Goal: Find contact information: Find contact information

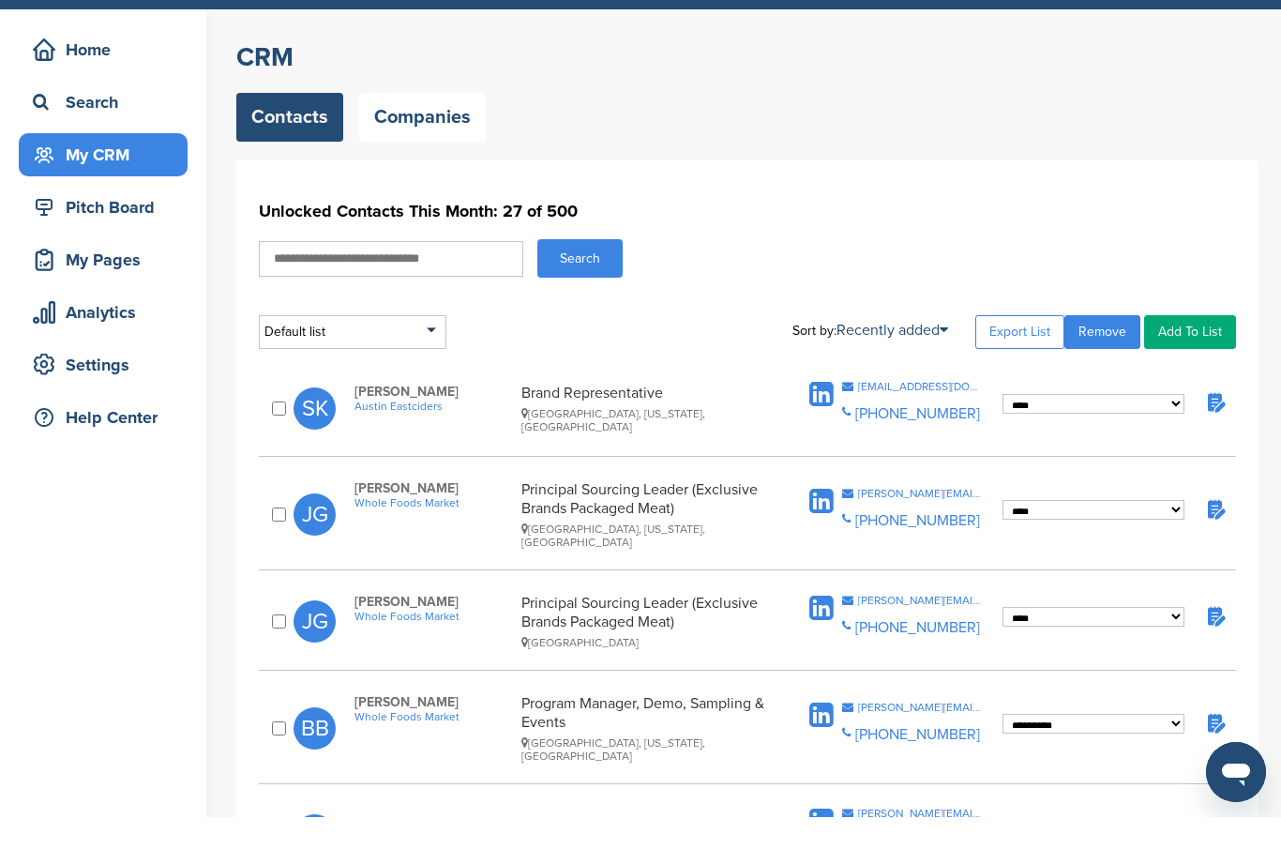
scroll to position [55, 0]
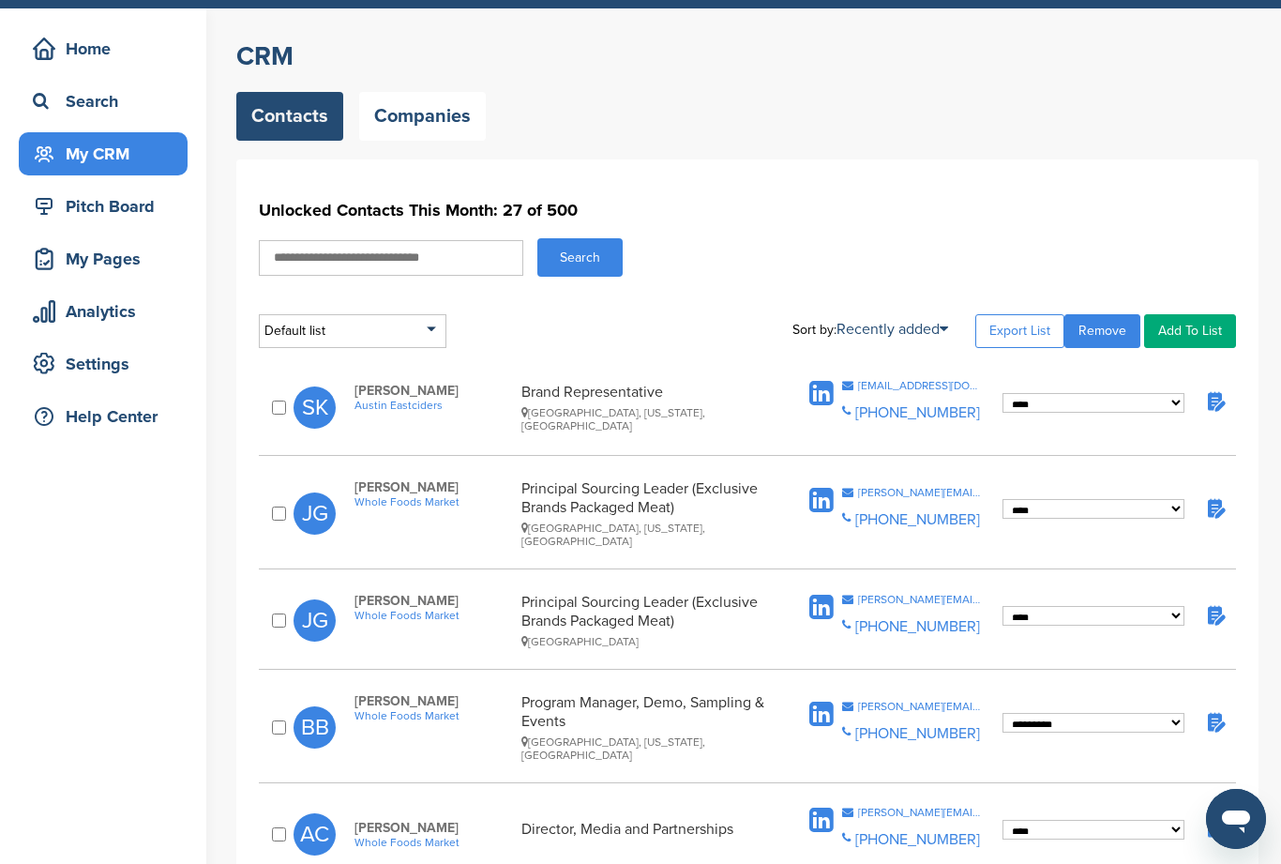
click at [379, 271] on input "text" at bounding box center [391, 258] width 264 height 36
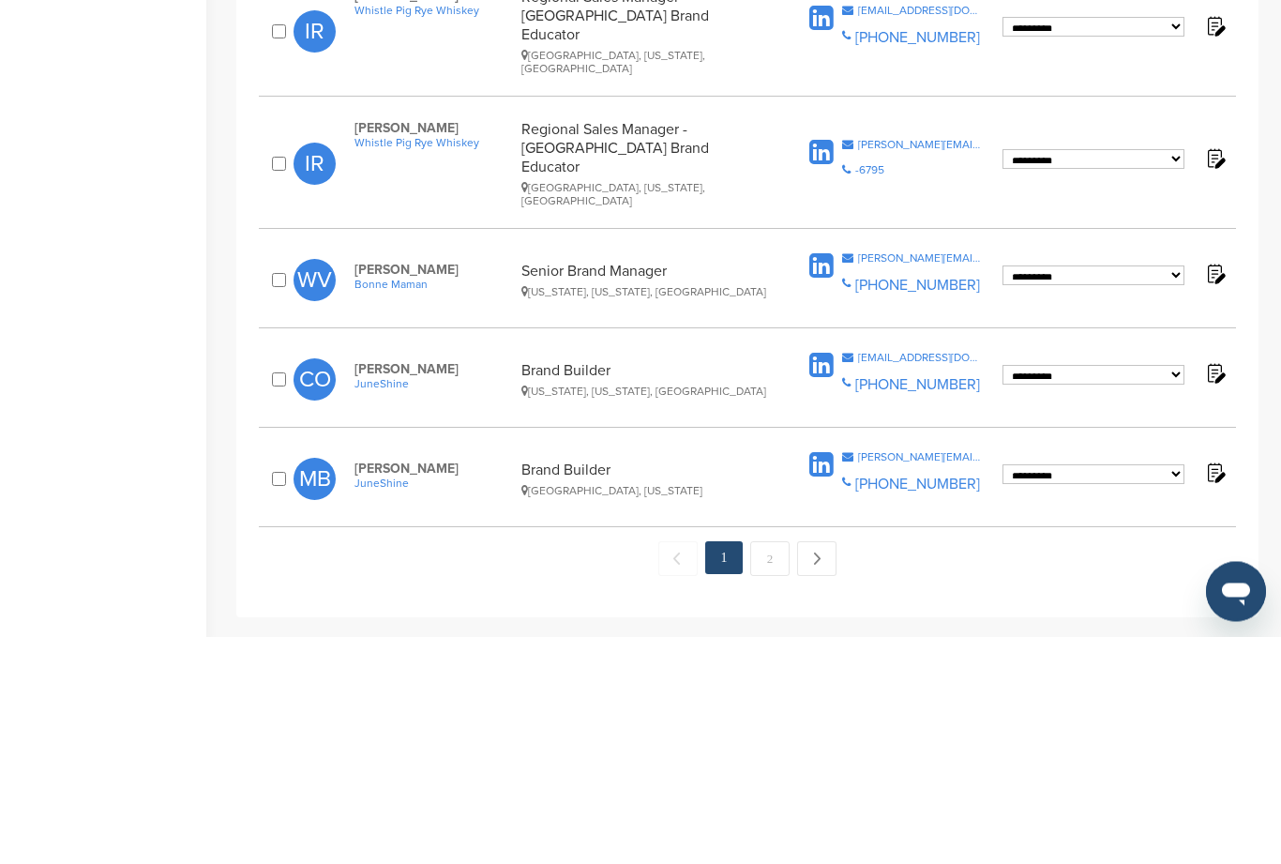
scroll to position [1774, 0]
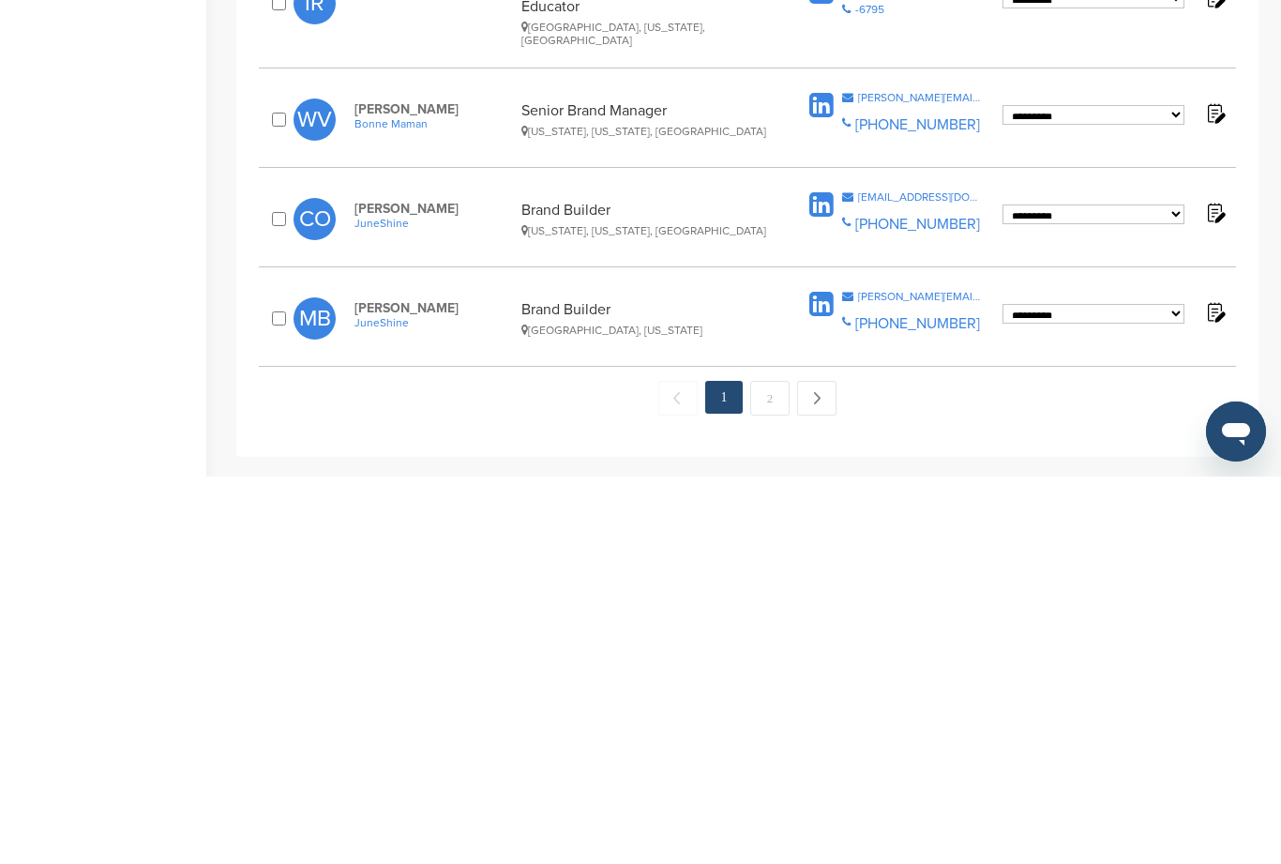
click at [823, 768] on link "Next →" at bounding box center [816, 785] width 39 height 35
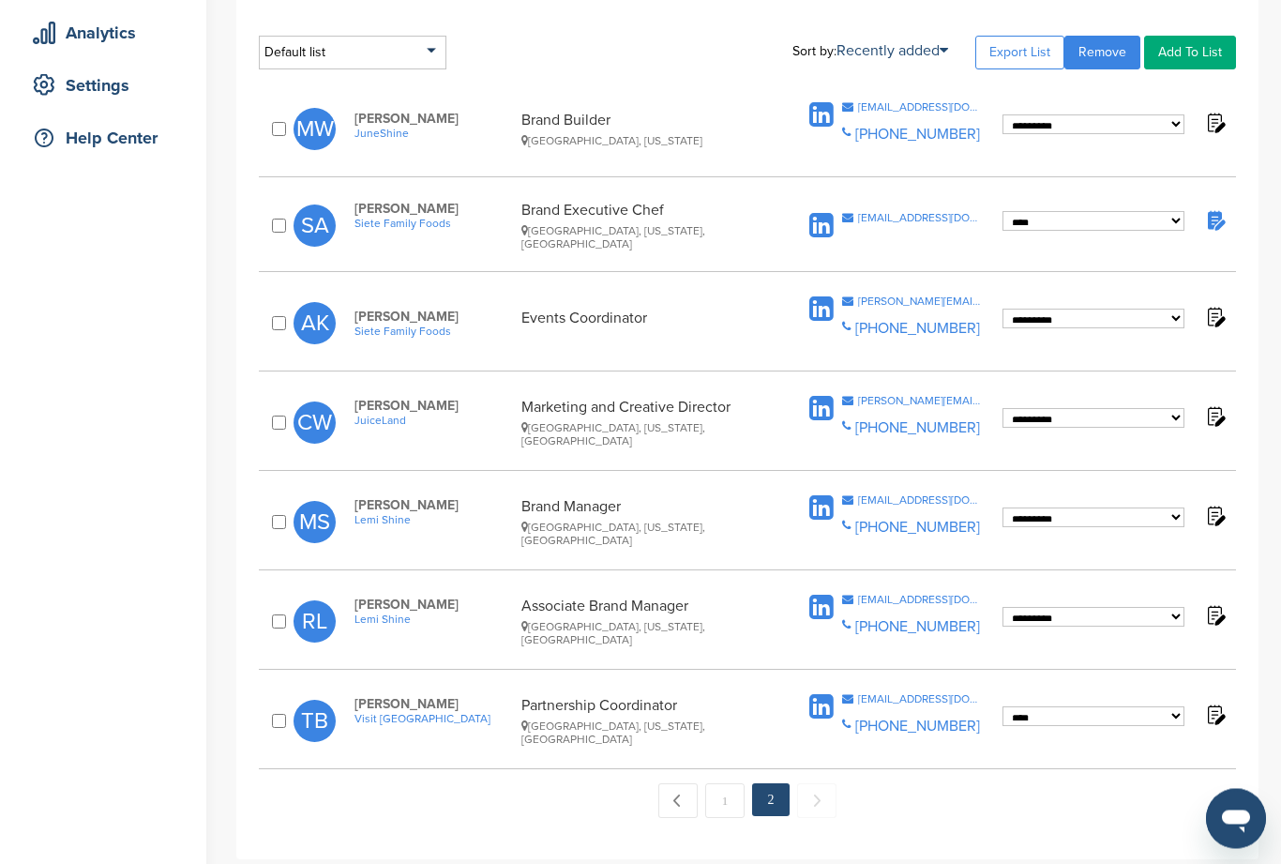
scroll to position [334, 0]
click at [685, 785] on link "← Previous" at bounding box center [677, 800] width 39 height 35
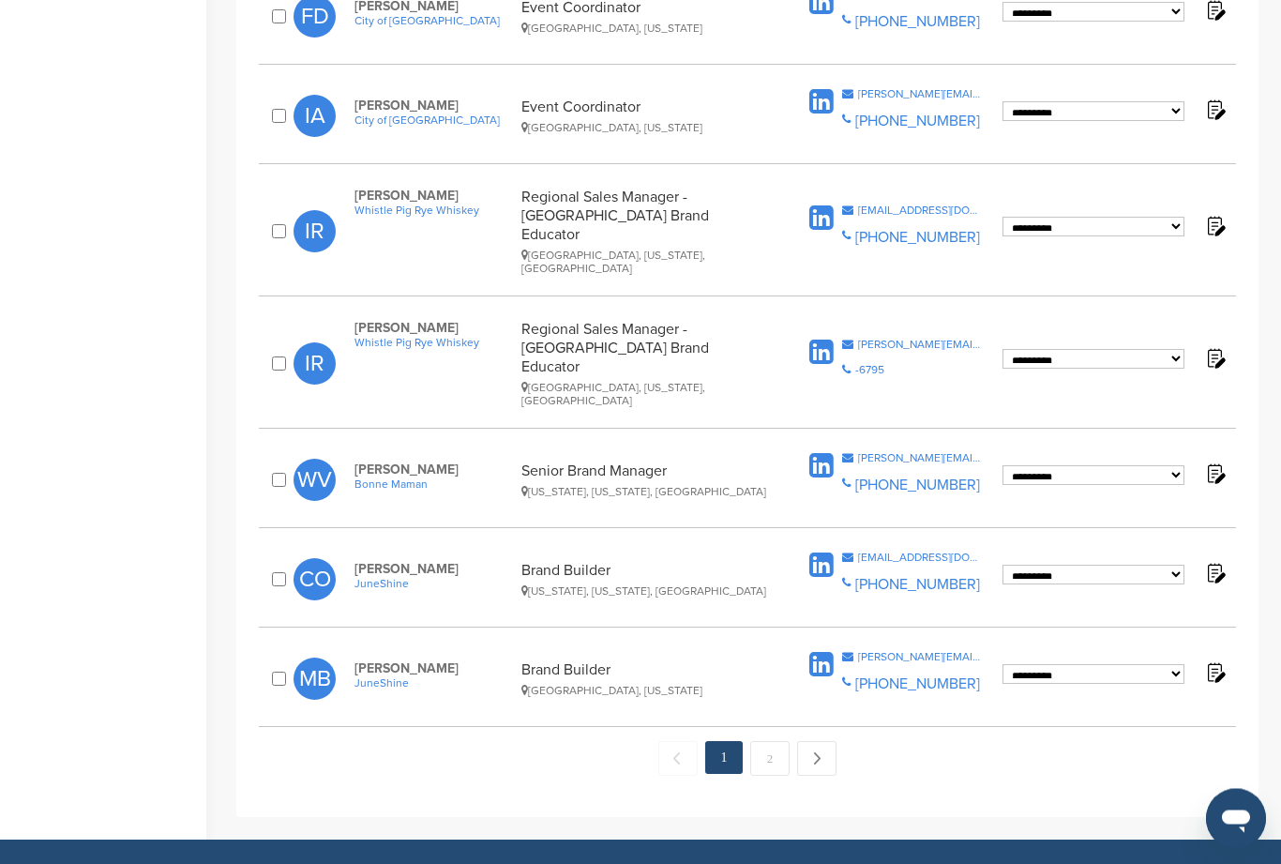
scroll to position [1798, 0]
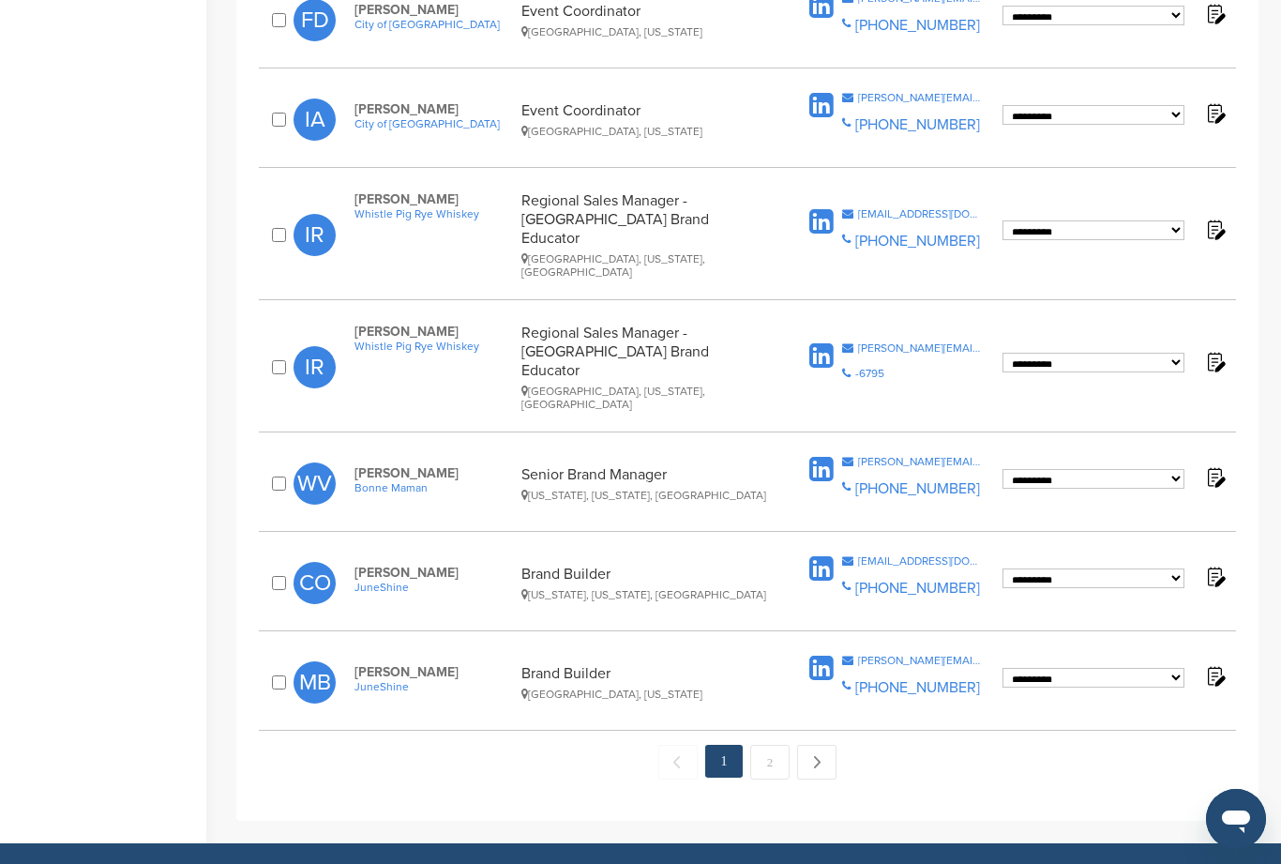
click at [825, 745] on link "Next →" at bounding box center [816, 762] width 39 height 35
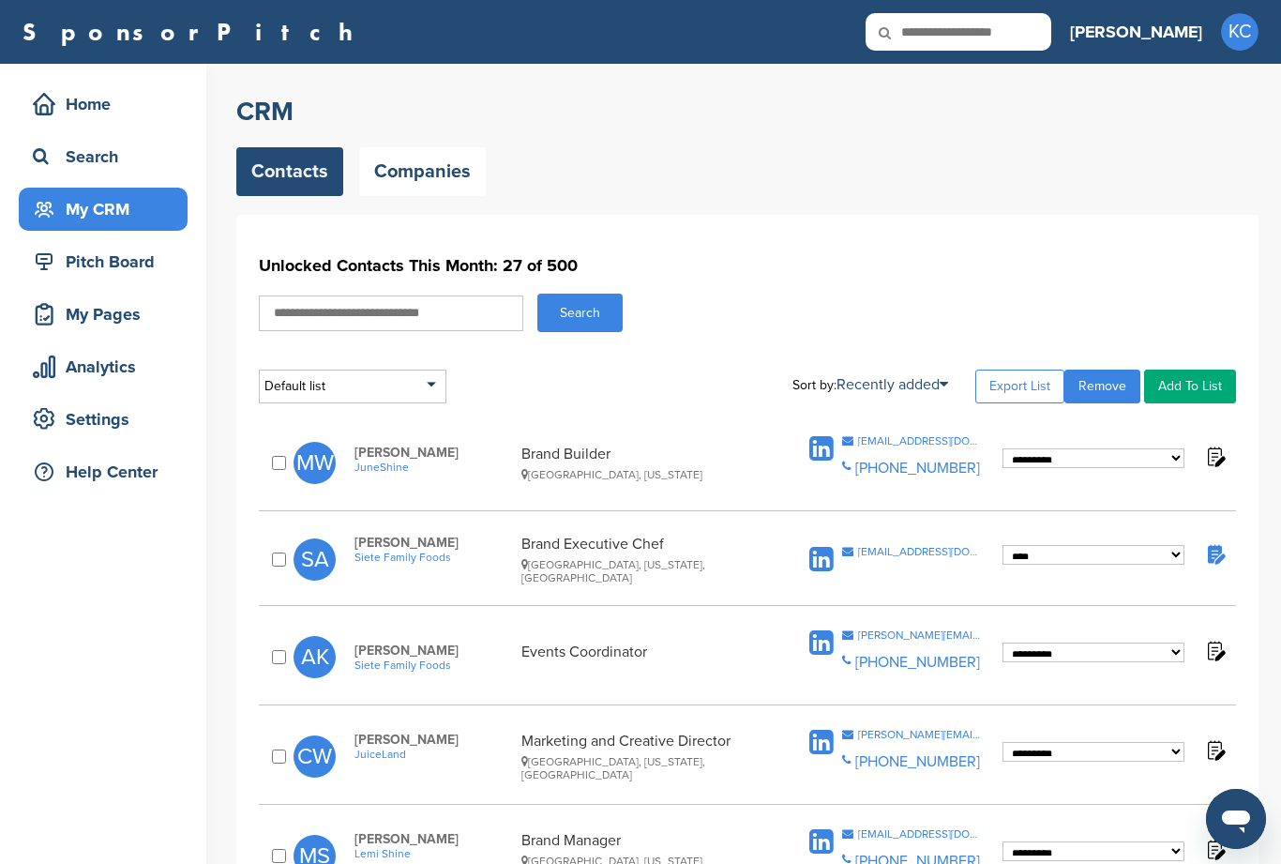
click at [420, 182] on link "Companies" at bounding box center [422, 171] width 127 height 49
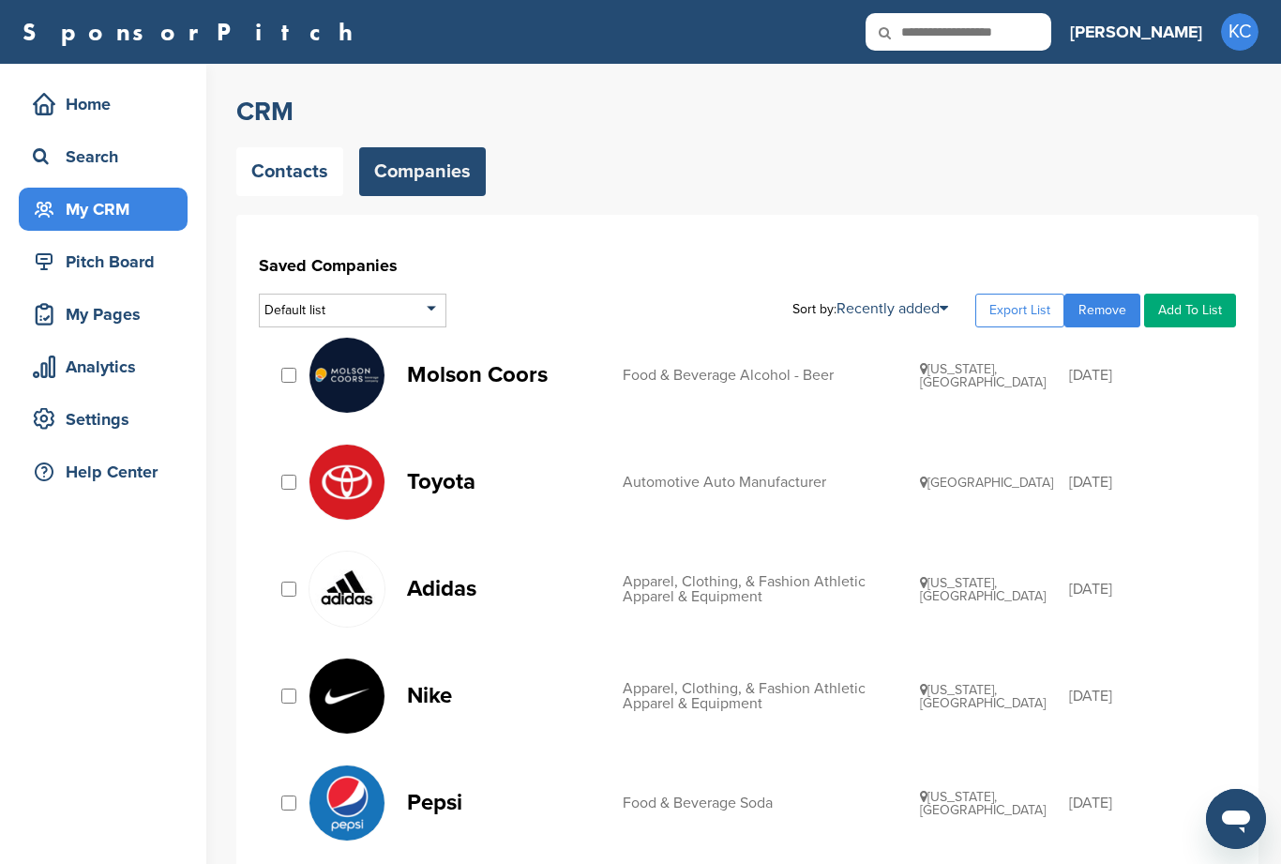
click at [1035, 44] on input "text" at bounding box center [959, 32] width 186 height 38
type input "*****"
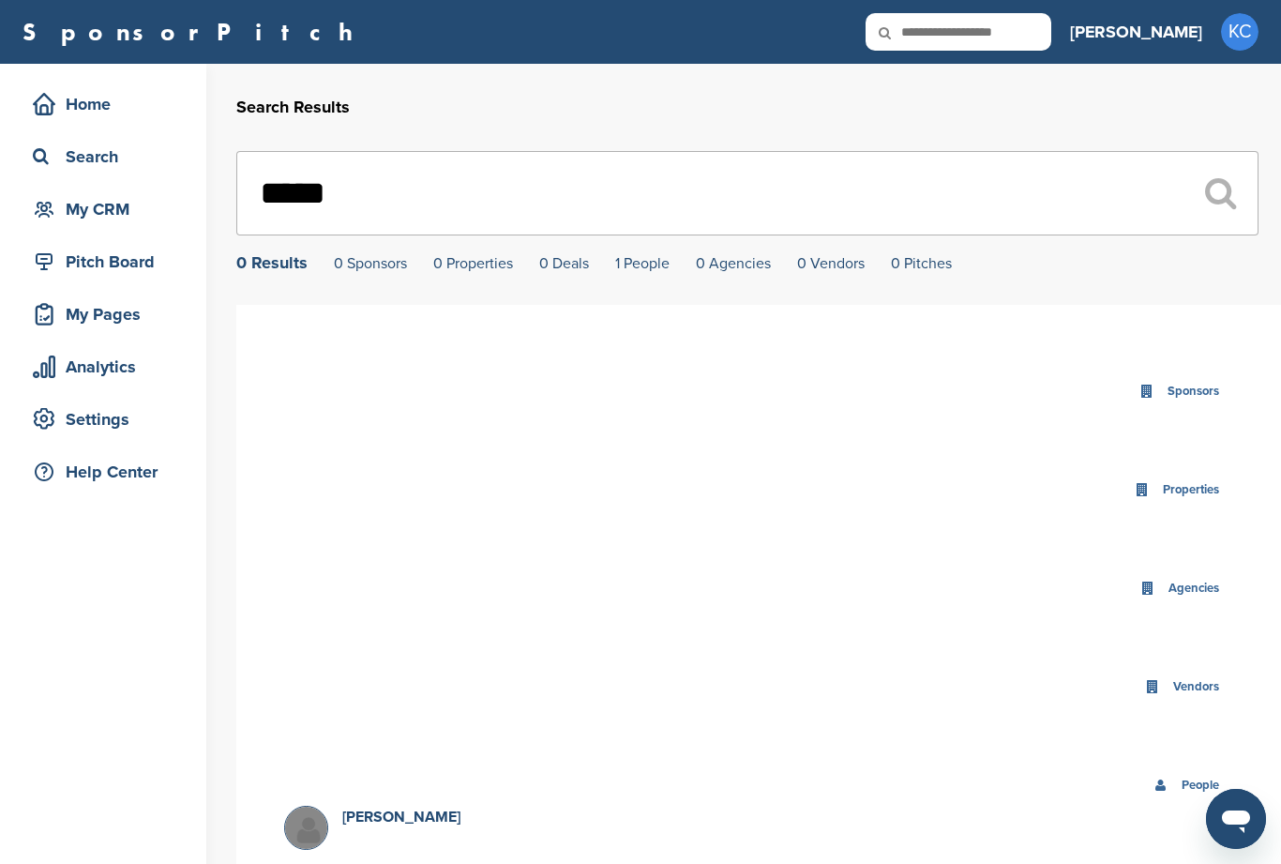
click at [666, 189] on input "*****" at bounding box center [747, 193] width 1022 height 84
type input "*"
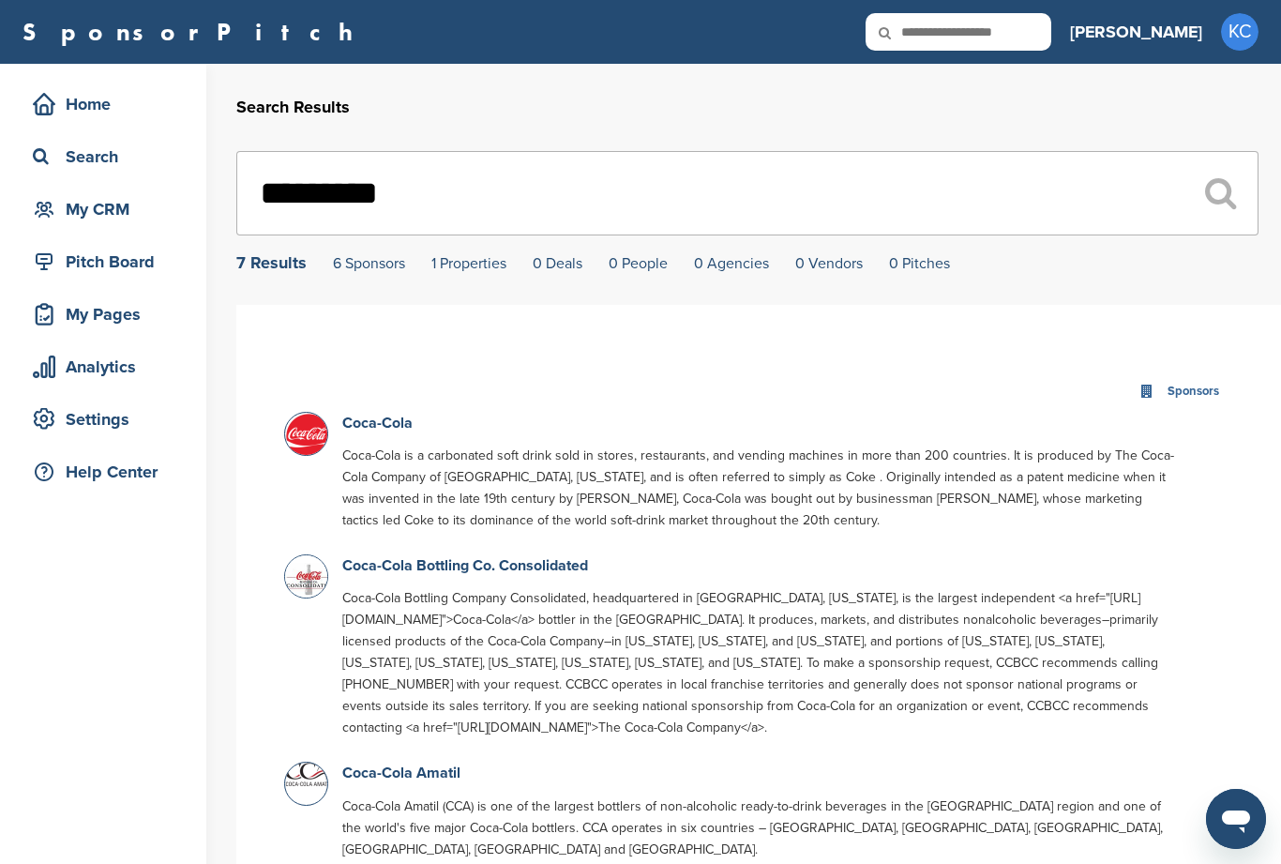
type input "*********"
click at [373, 266] on link "6 Sponsors" at bounding box center [369, 263] width 72 height 19
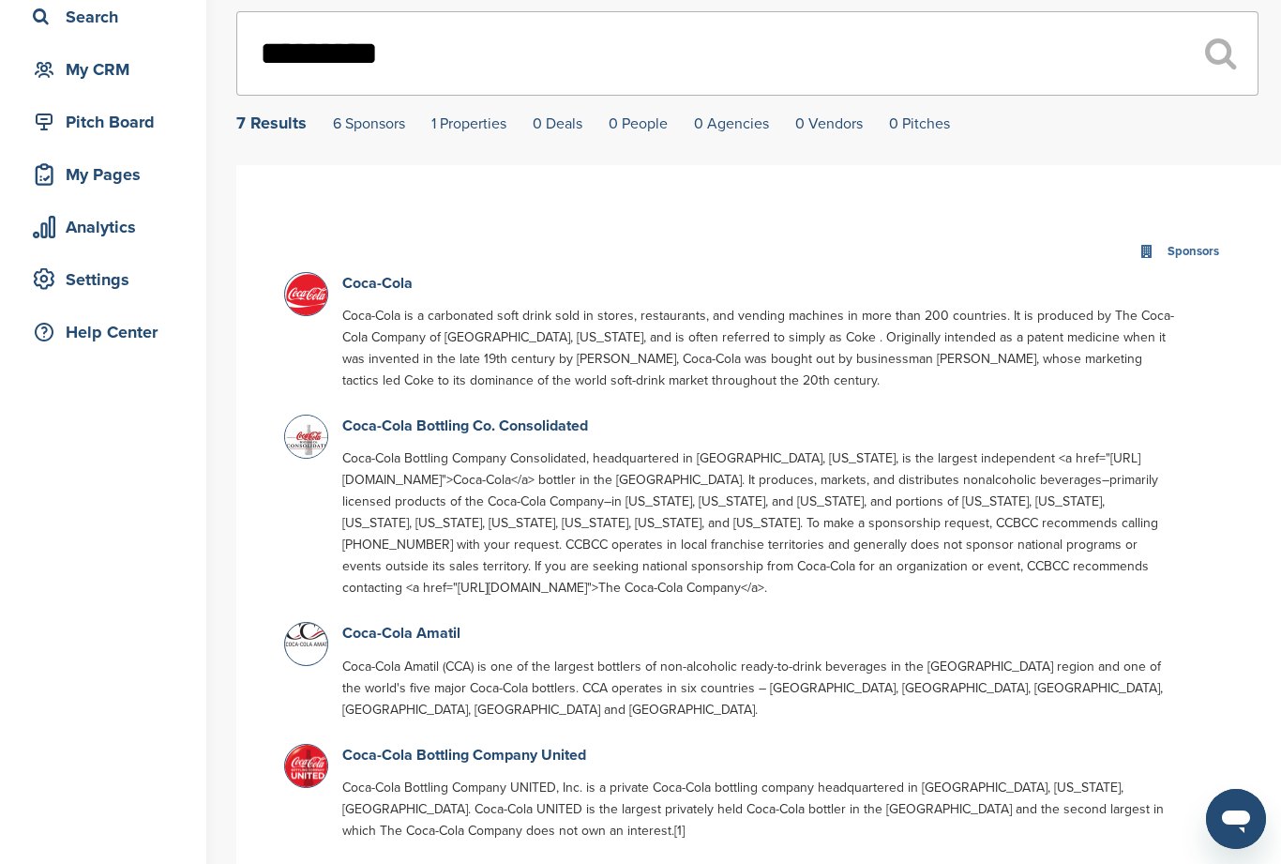
scroll to position [138, 0]
click at [361, 135] on link "6 Sponsors" at bounding box center [369, 125] width 72 height 19
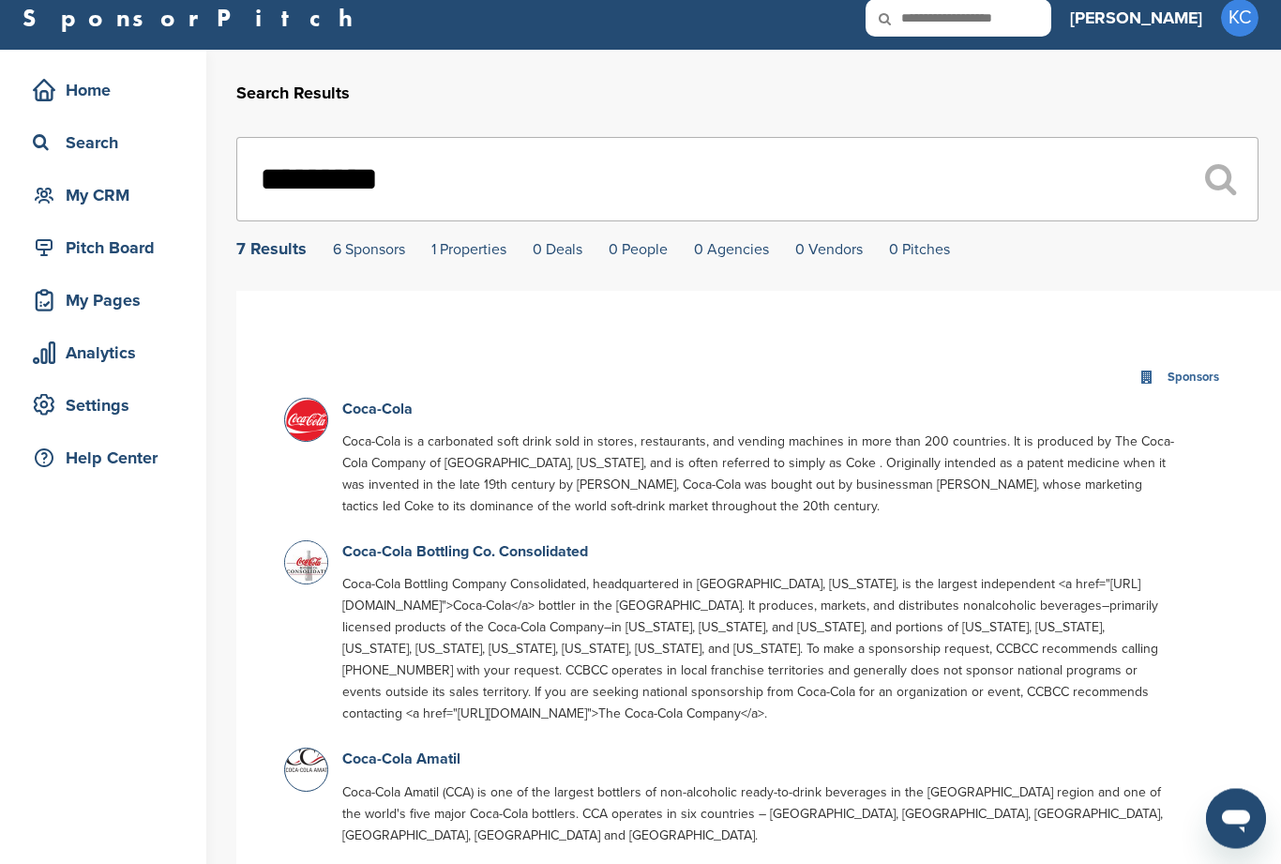
scroll to position [0, 0]
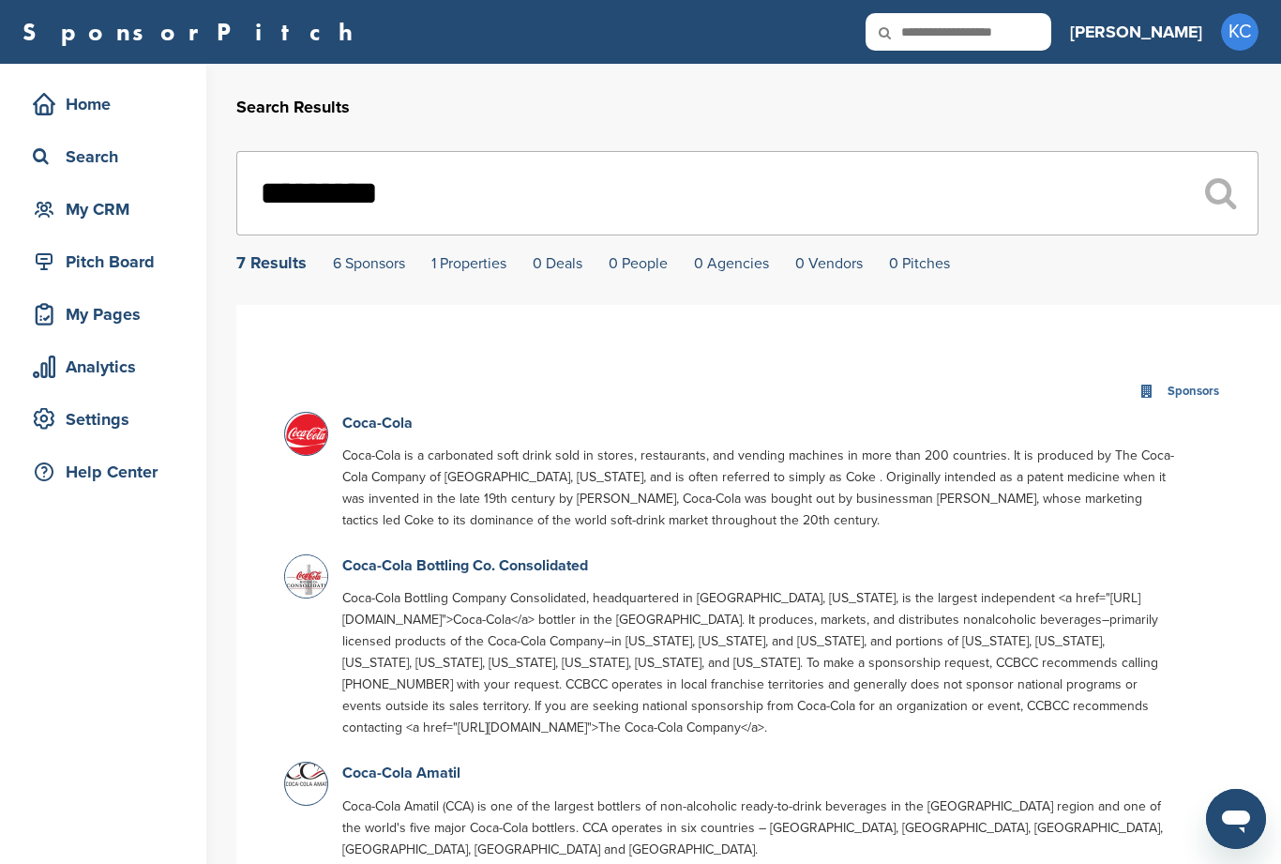
click at [143, 266] on div "Pitch Board" at bounding box center [107, 262] width 159 height 34
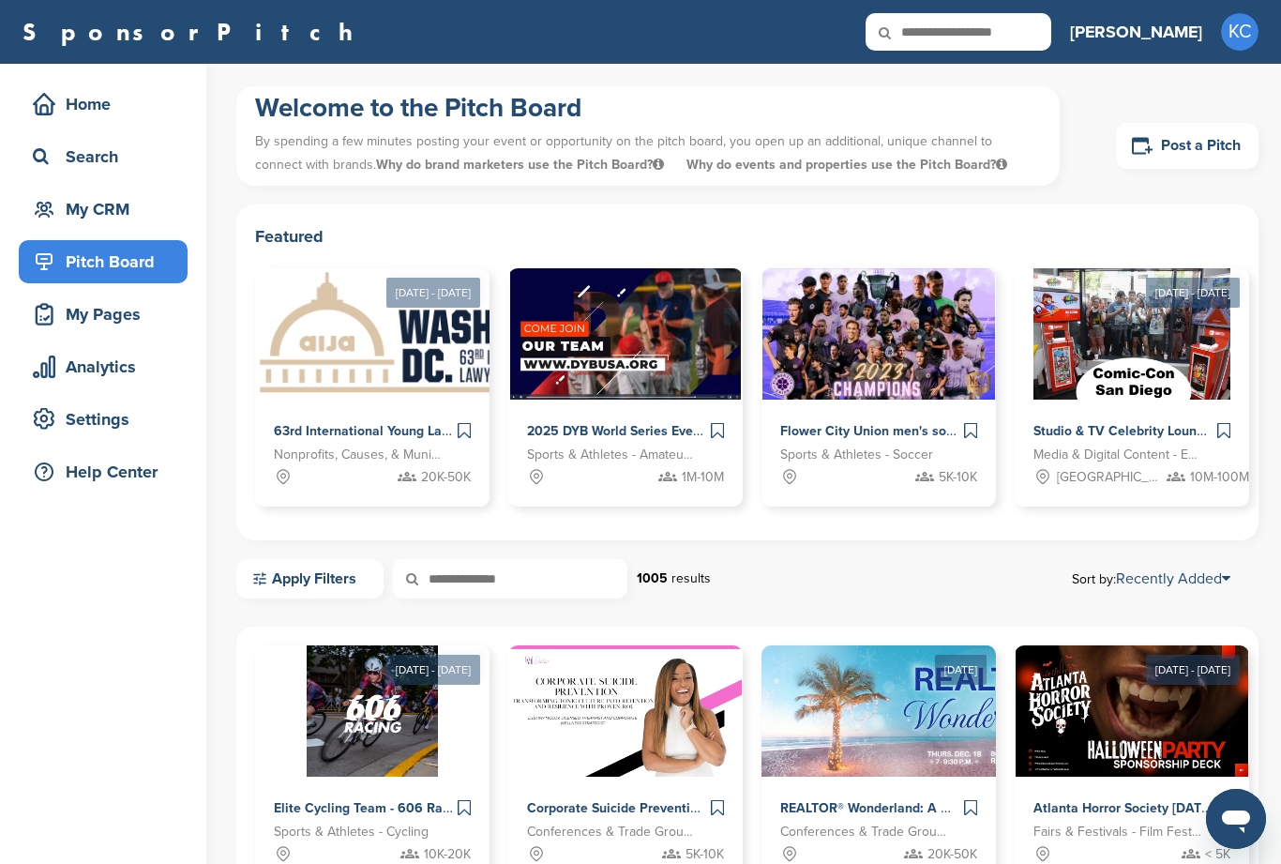
click at [122, 199] on div "My CRM" at bounding box center [107, 209] width 159 height 34
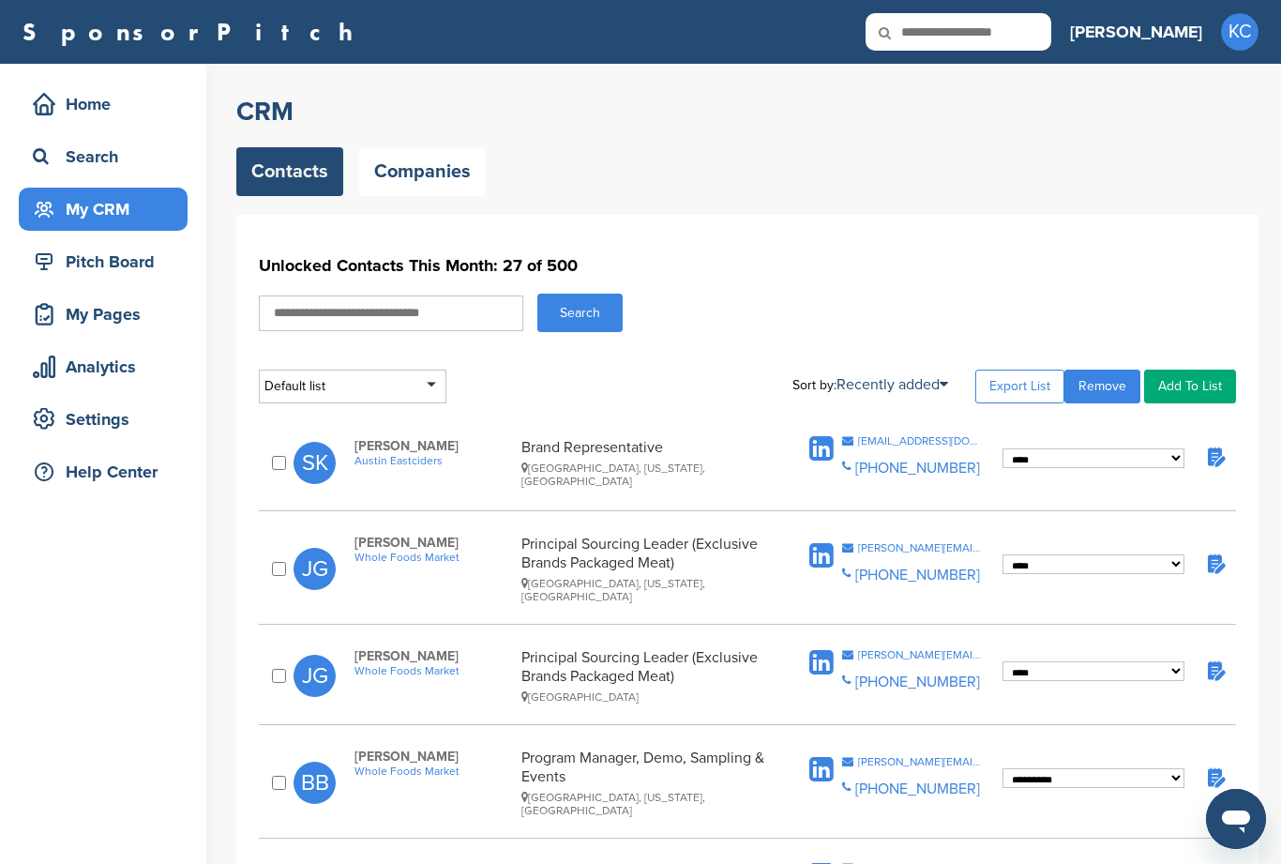
click at [111, 168] on div "Search" at bounding box center [107, 157] width 159 height 34
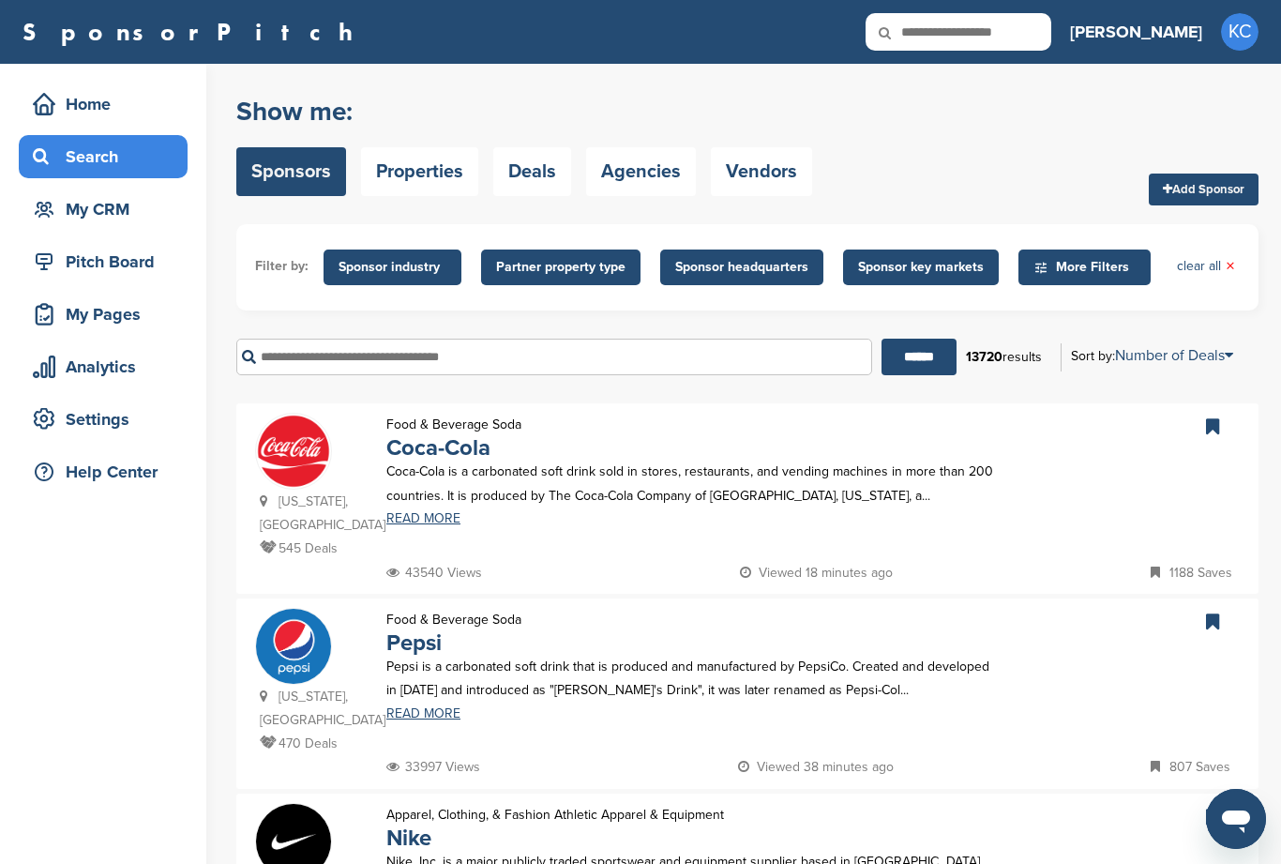
click at [469, 451] on link "Coca-Cola" at bounding box center [438, 447] width 104 height 27
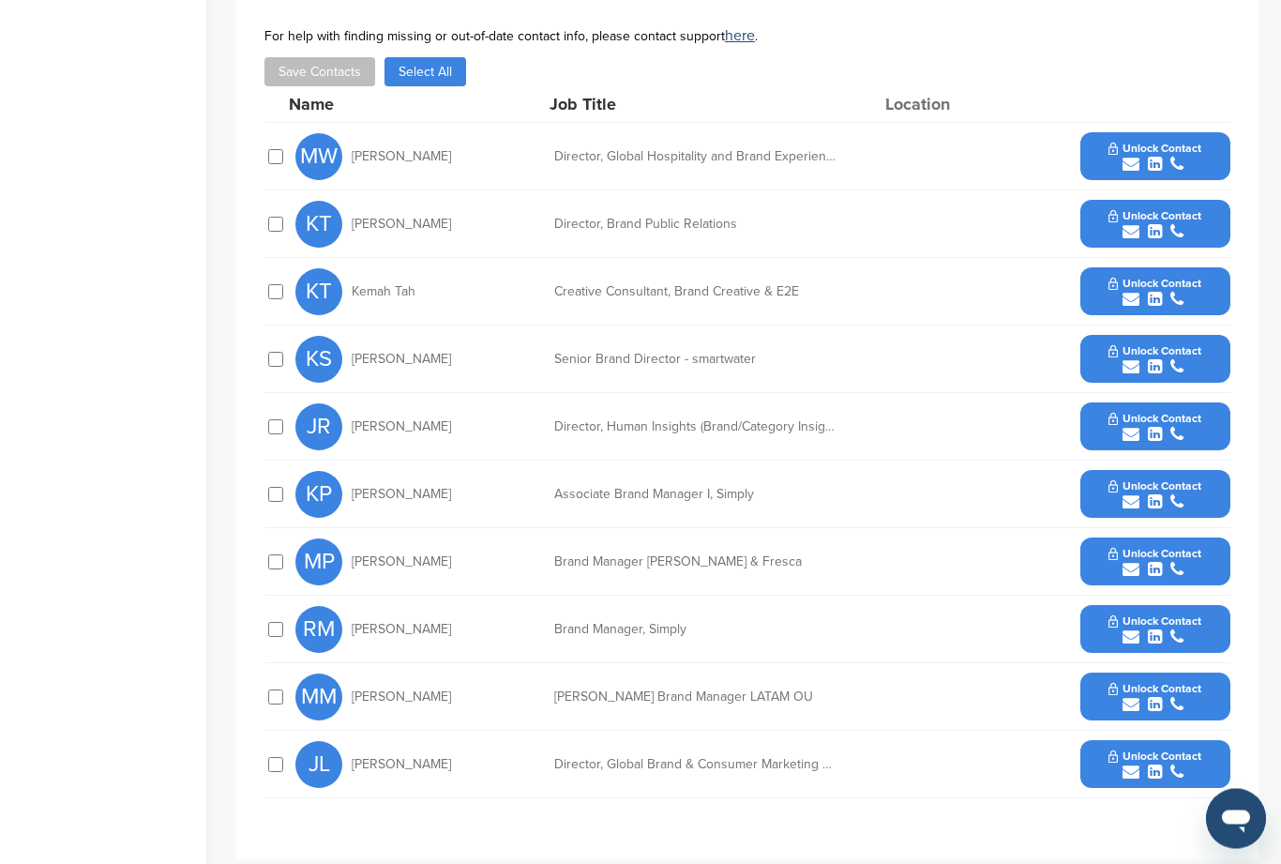
scroll to position [747, 0]
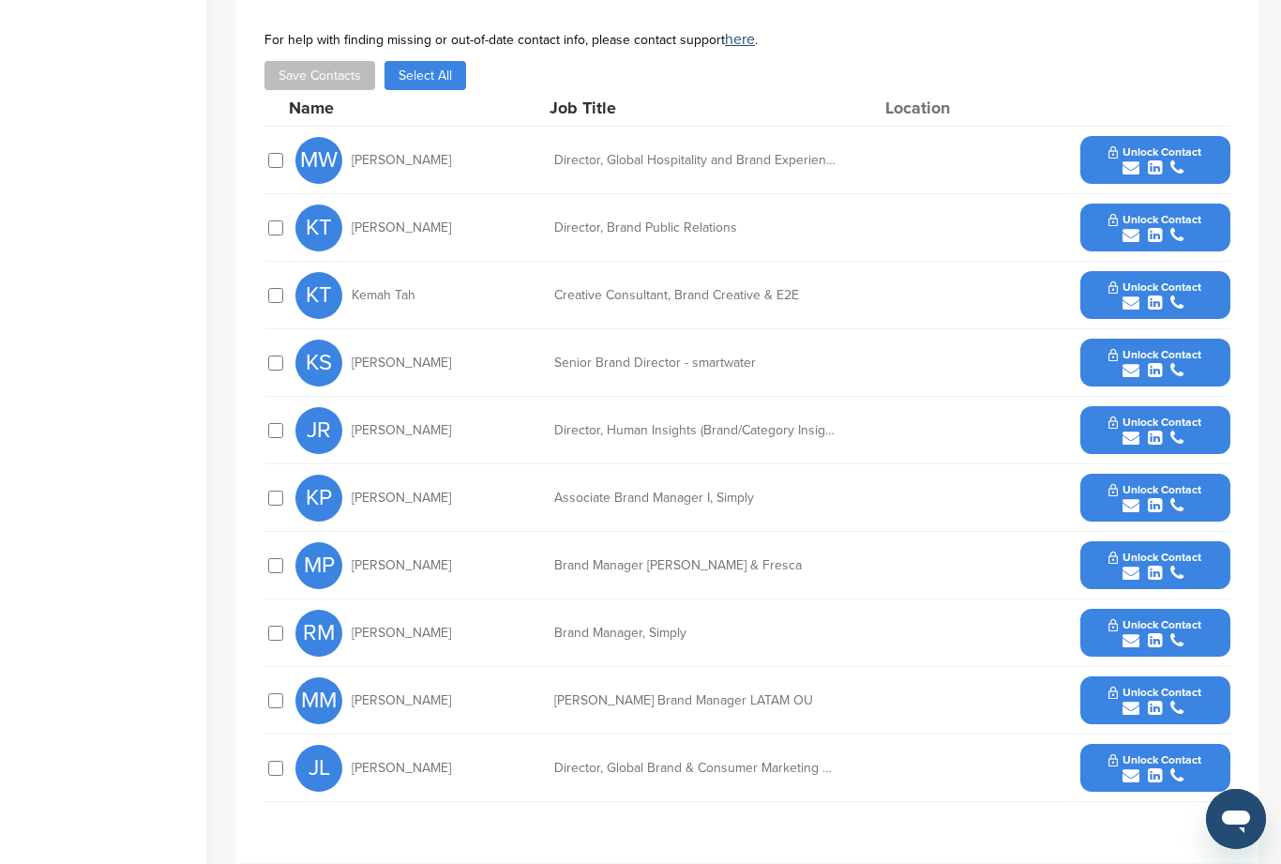
click at [1169, 363] on div "submit" at bounding box center [1154, 371] width 93 height 18
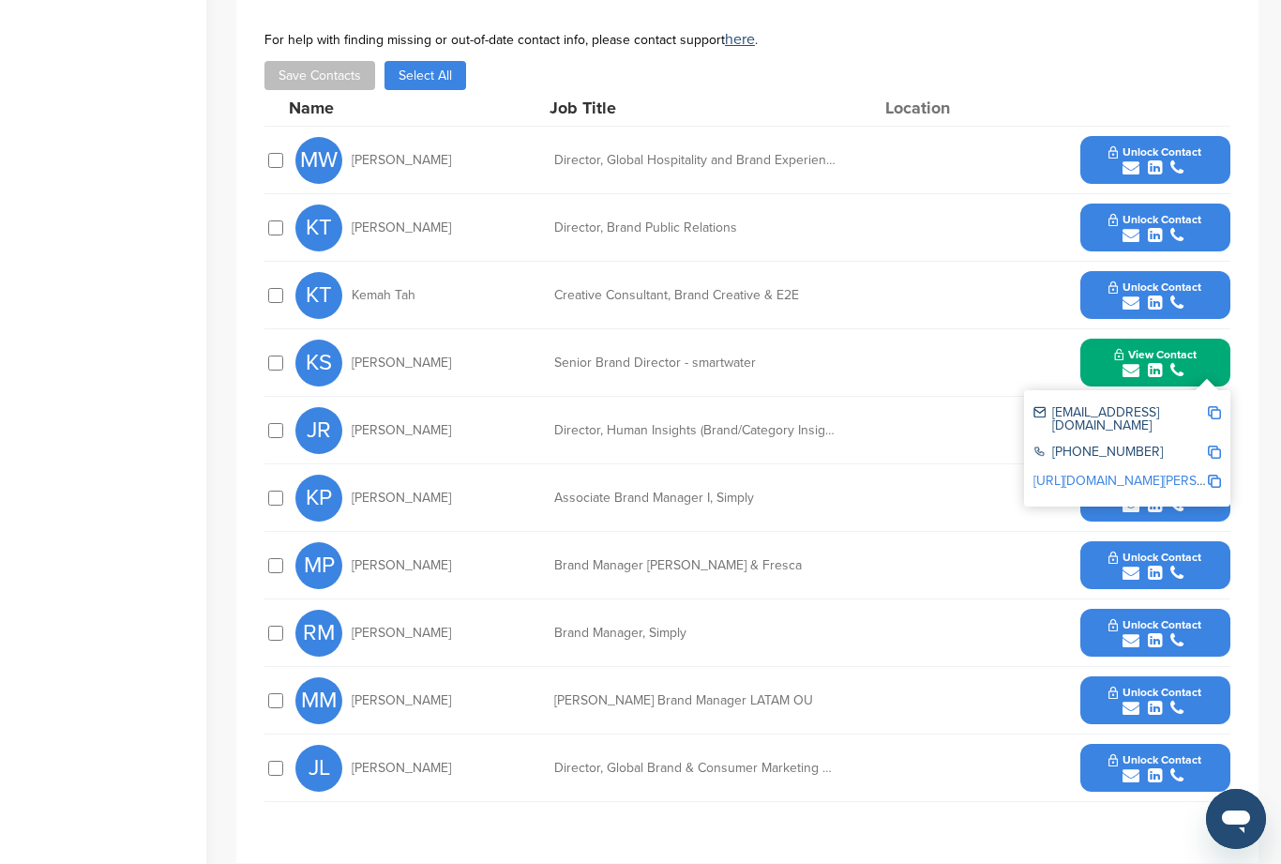
click at [1156, 632] on icon "submit" at bounding box center [1155, 640] width 14 height 17
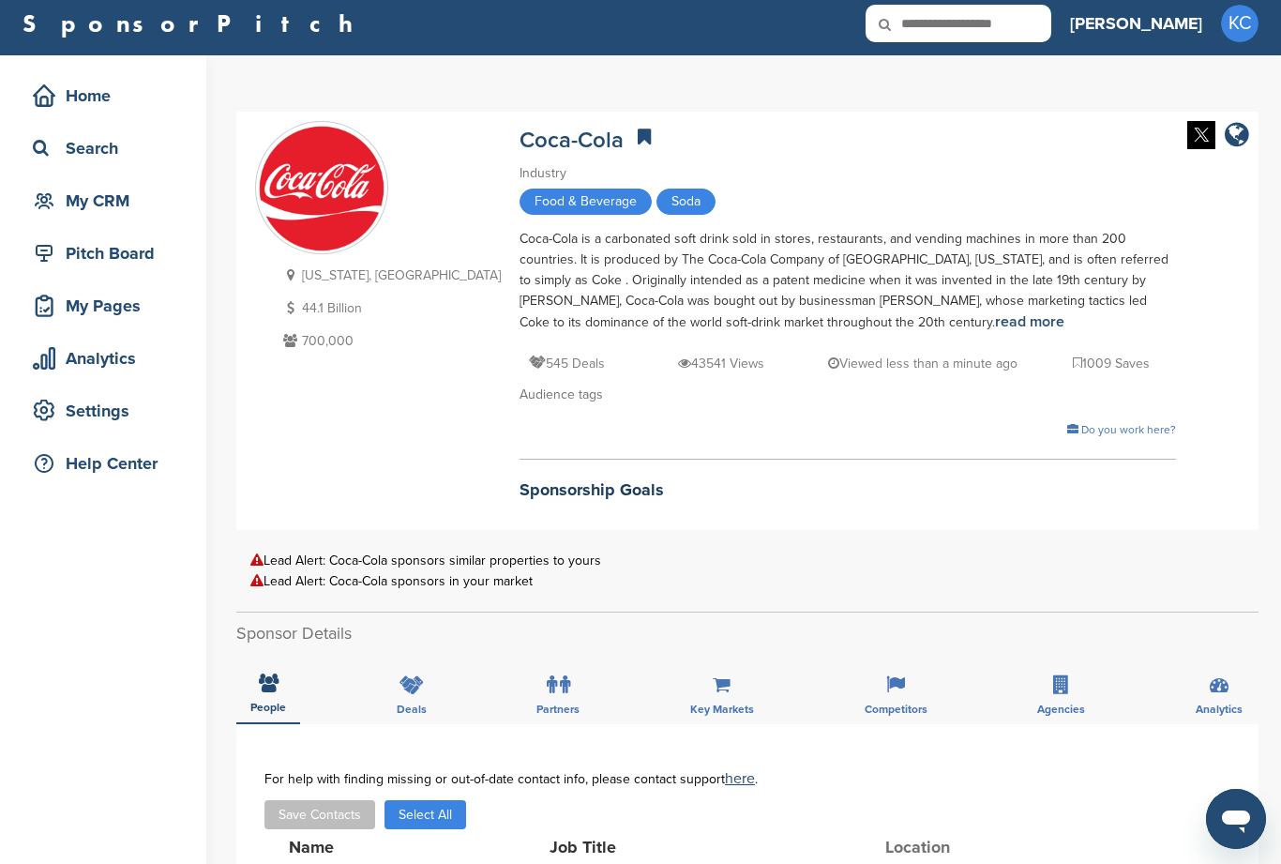
scroll to position [0, 0]
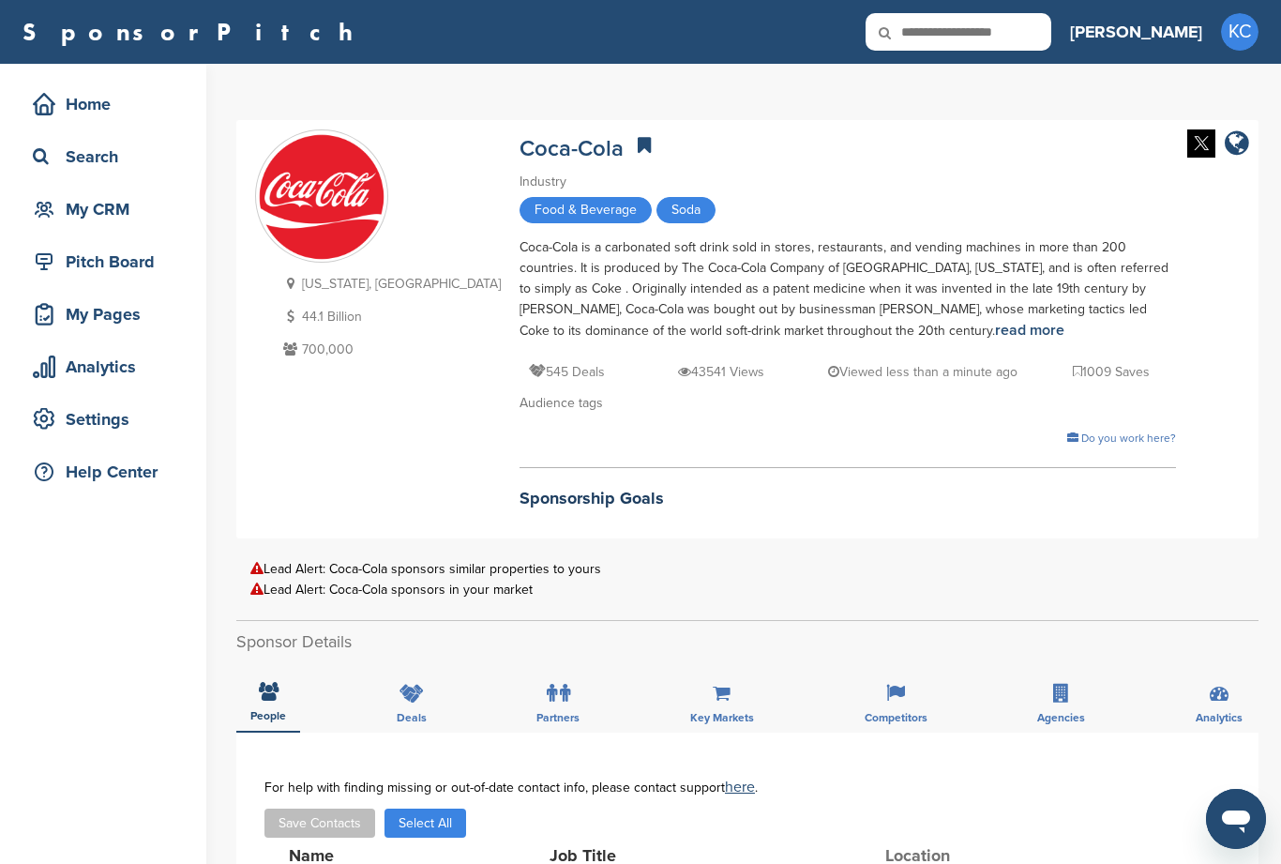
click at [93, 214] on div "My CRM" at bounding box center [107, 209] width 159 height 34
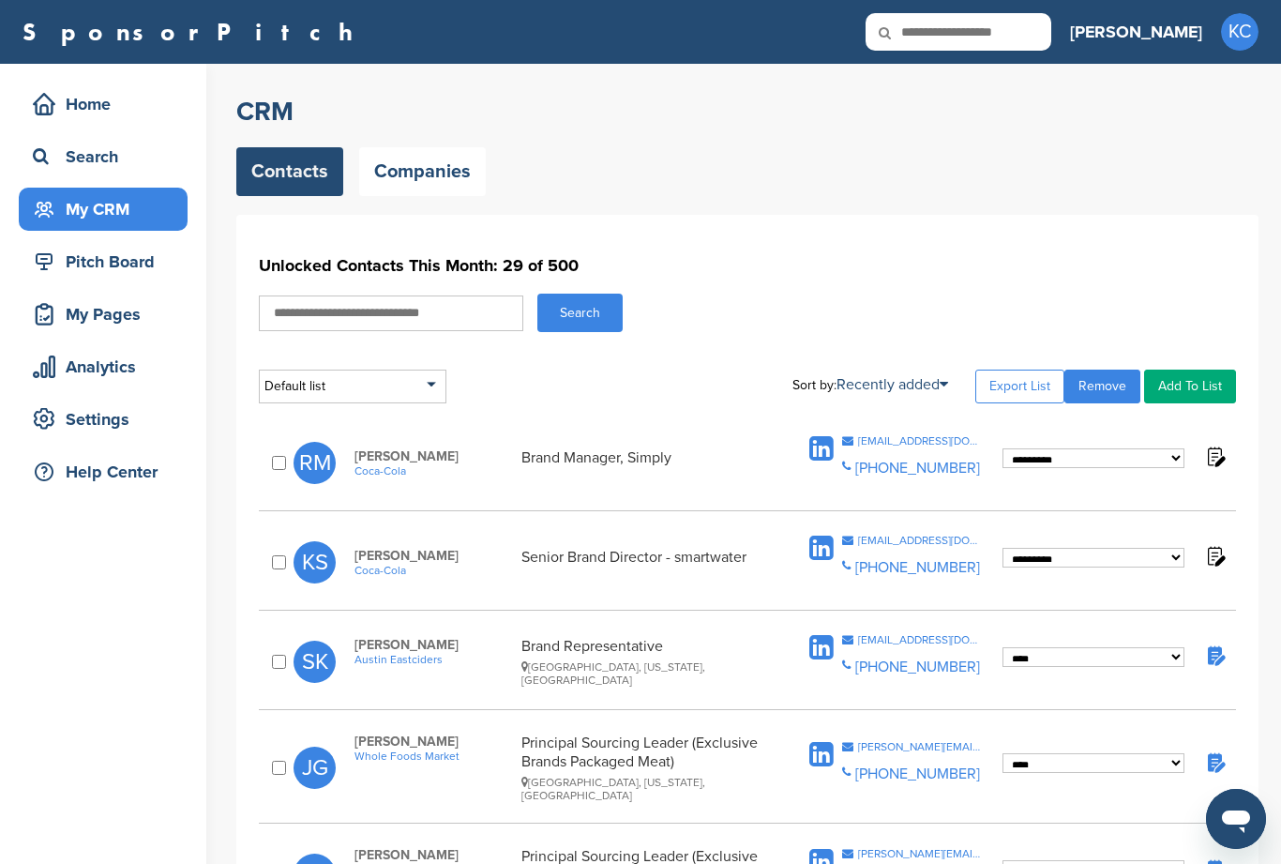
click at [430, 180] on link "Companies" at bounding box center [422, 171] width 127 height 49
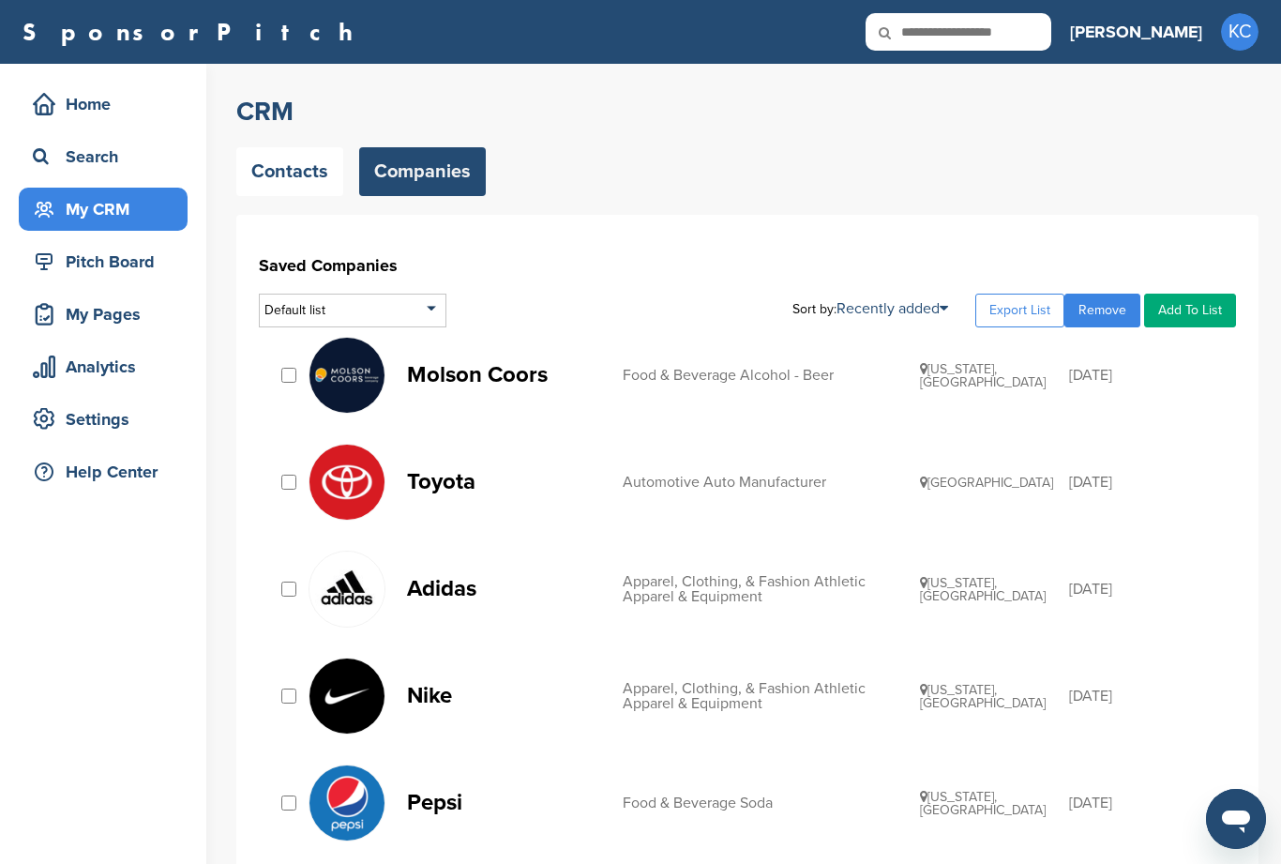
click at [470, 368] on p "Molson Coors" at bounding box center [505, 374] width 197 height 23
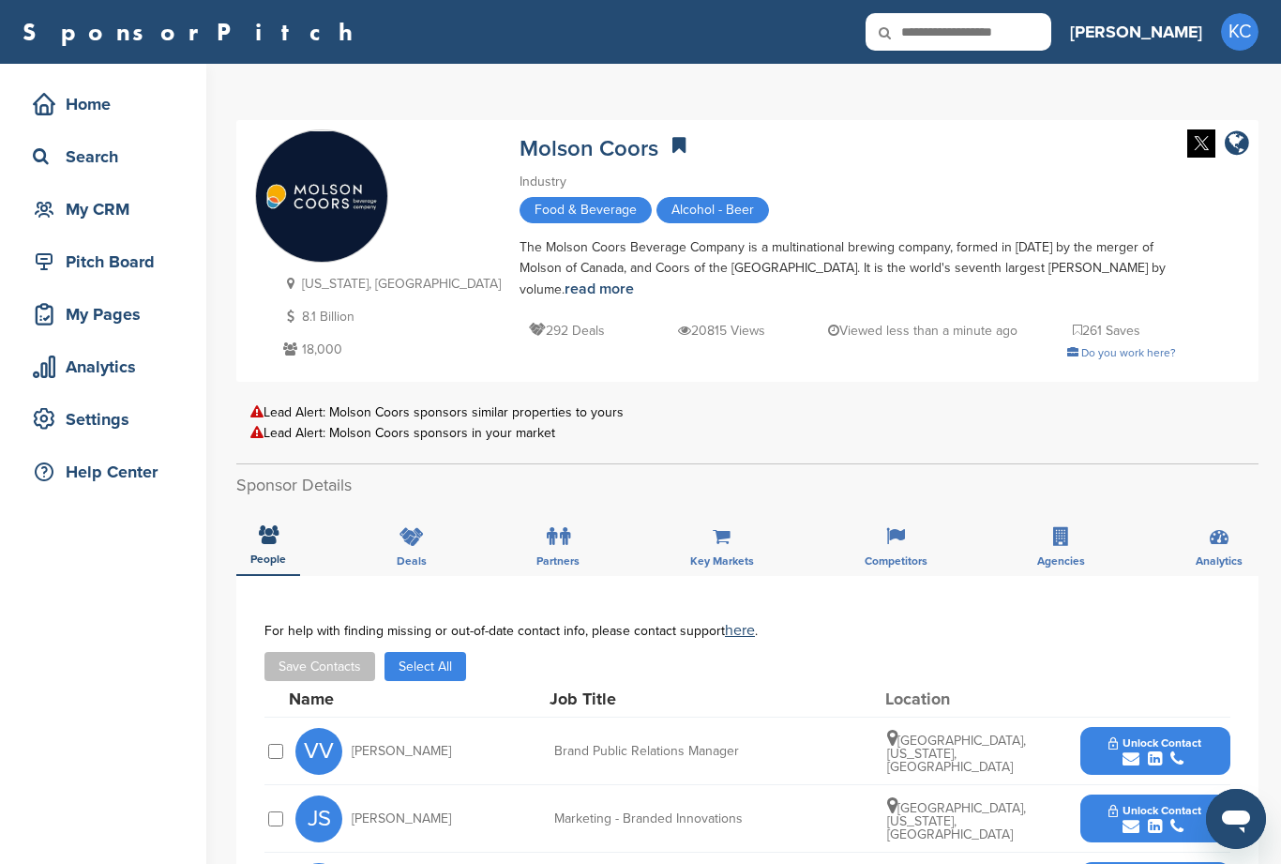
scroll to position [155, 0]
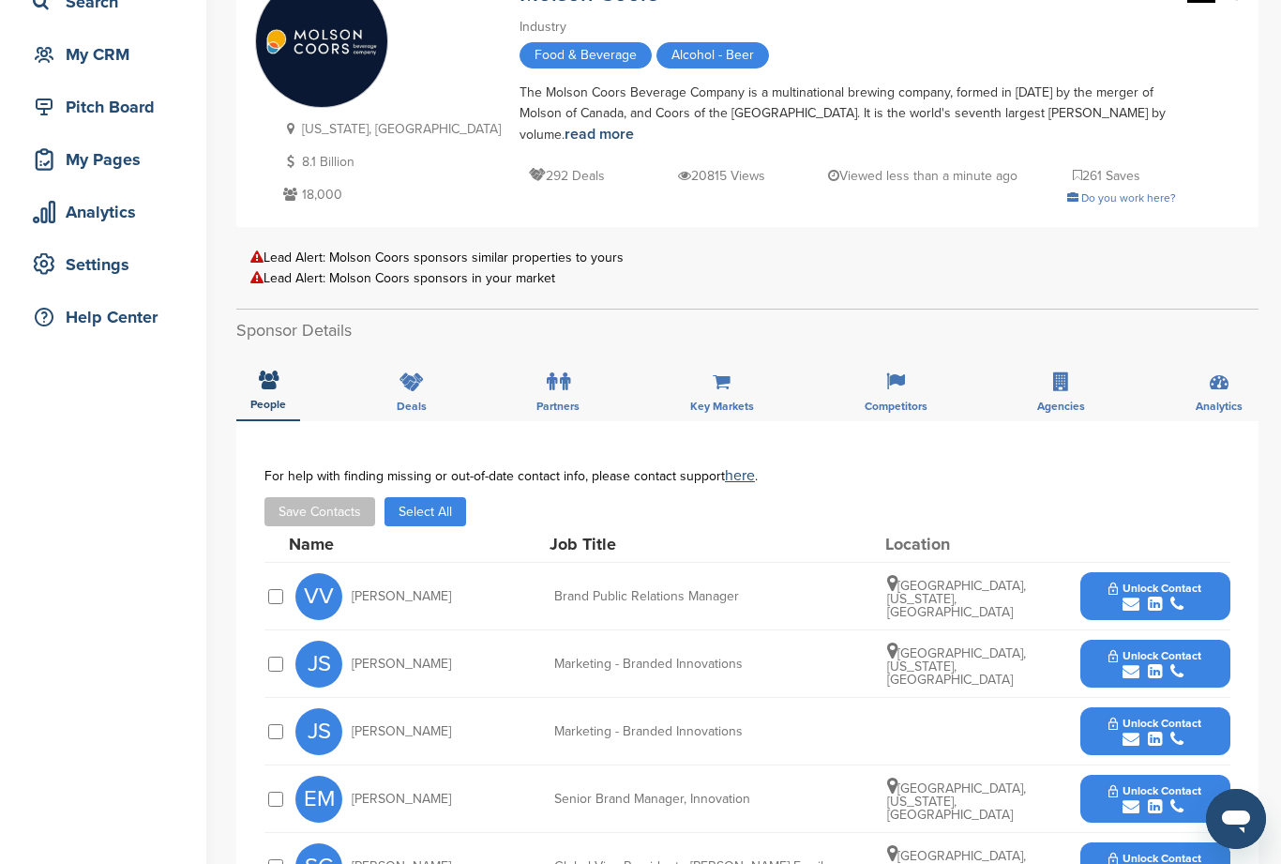
click at [1154, 649] on span "Unlock Contact" at bounding box center [1154, 655] width 93 height 13
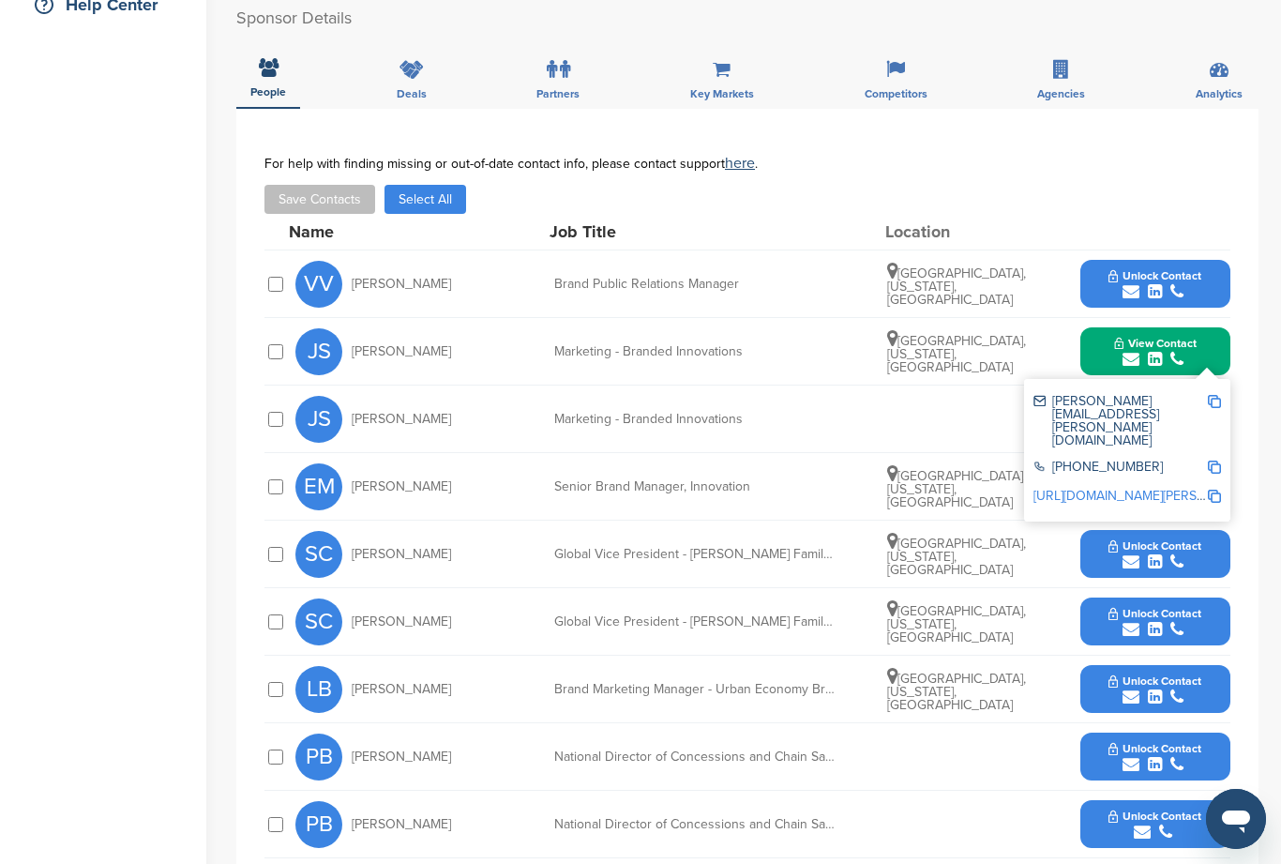
scroll to position [649, 0]
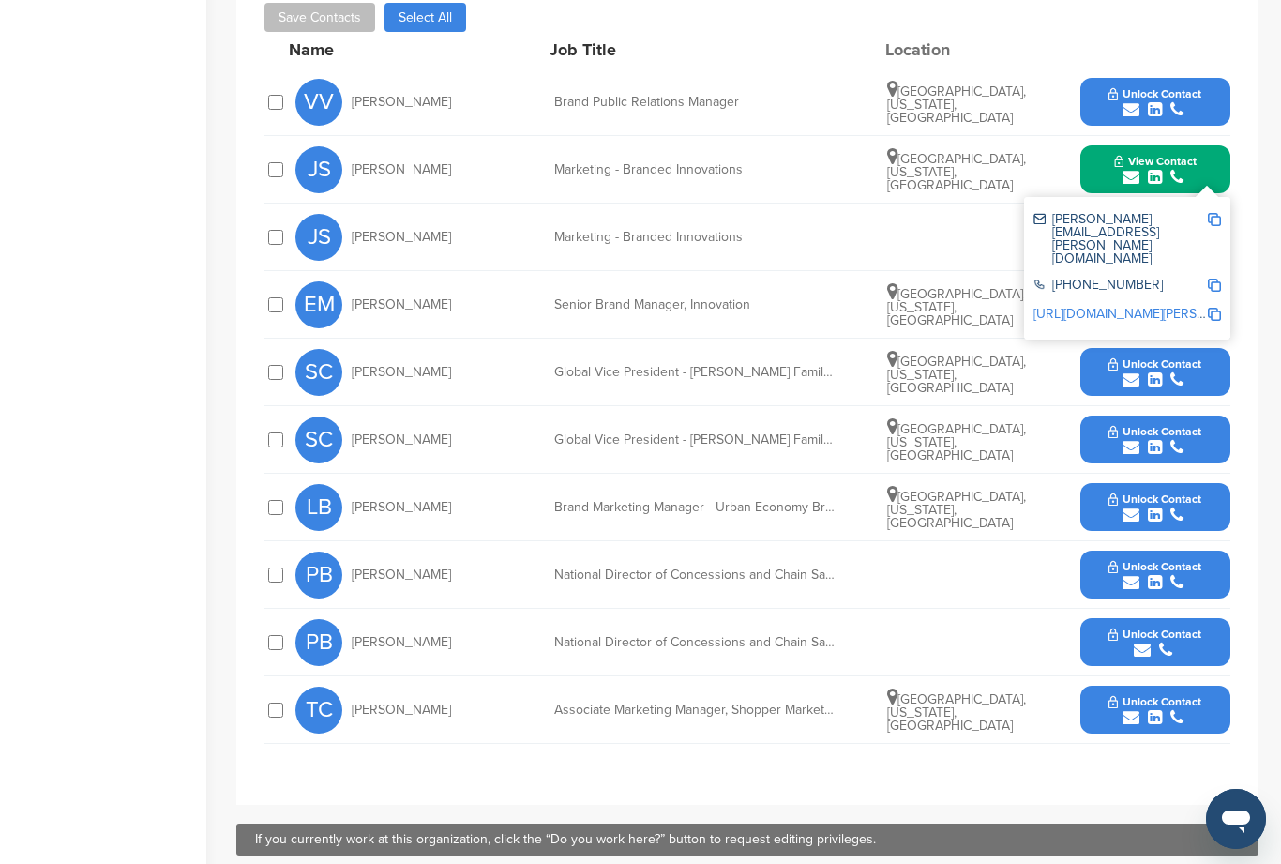
click at [1155, 579] on button "Unlock Contact" at bounding box center [1155, 575] width 138 height 56
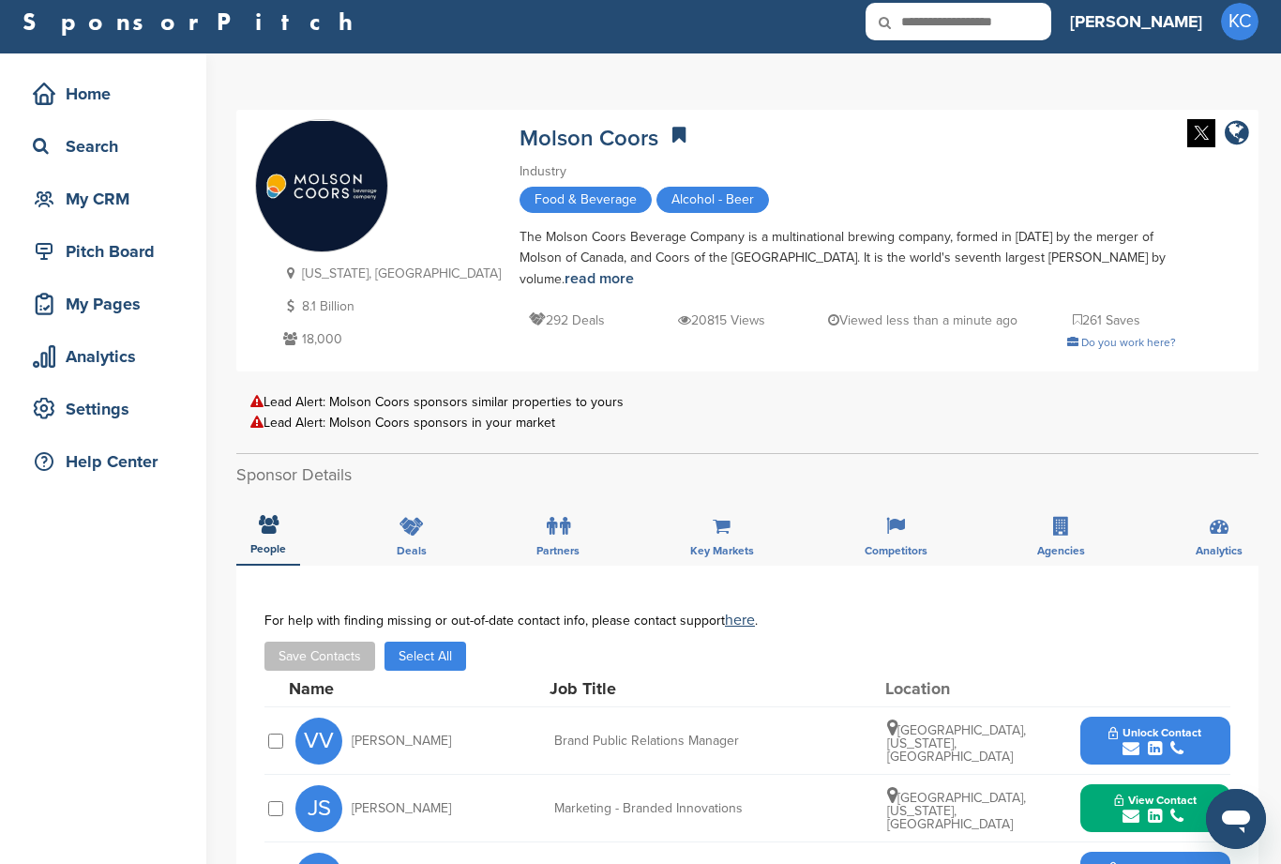
scroll to position [0, 0]
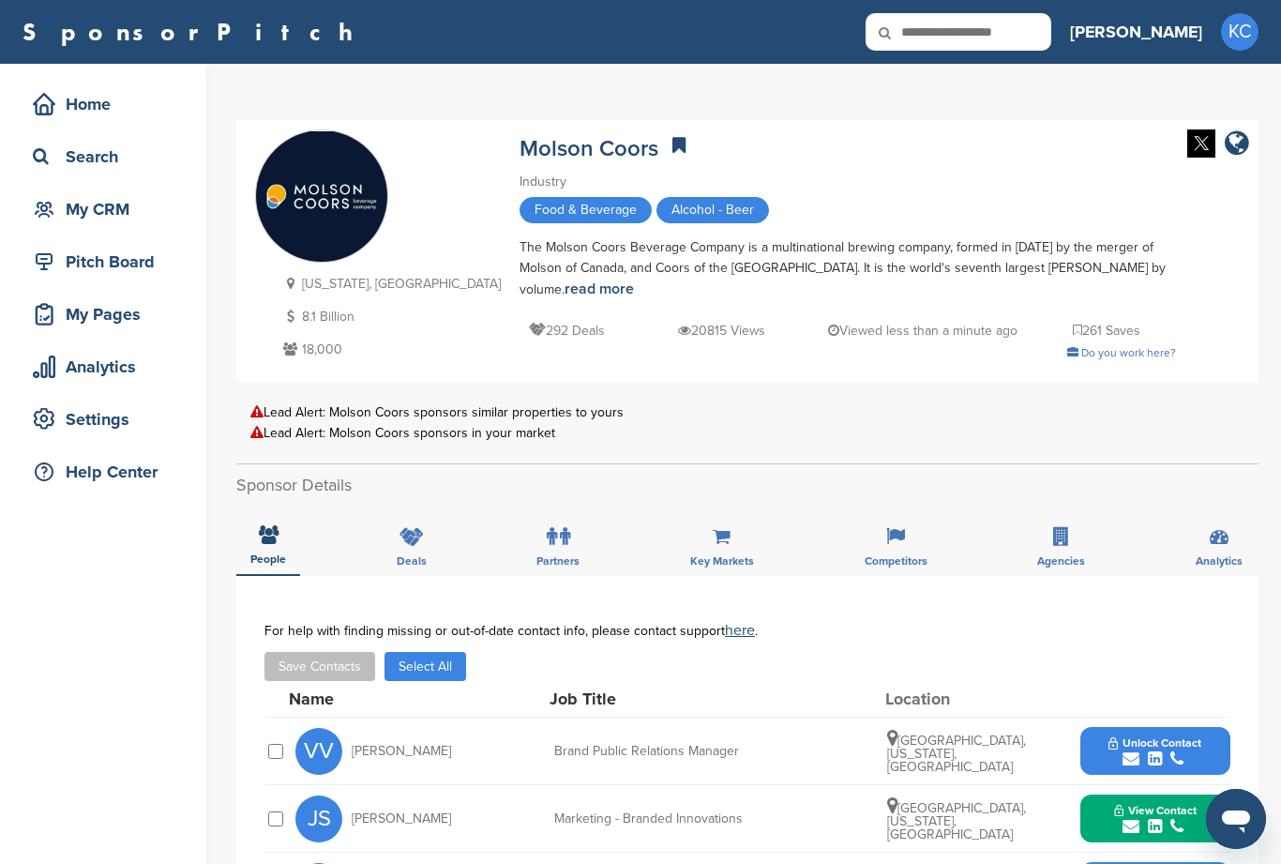
click at [115, 204] on div "My CRM" at bounding box center [107, 209] width 159 height 34
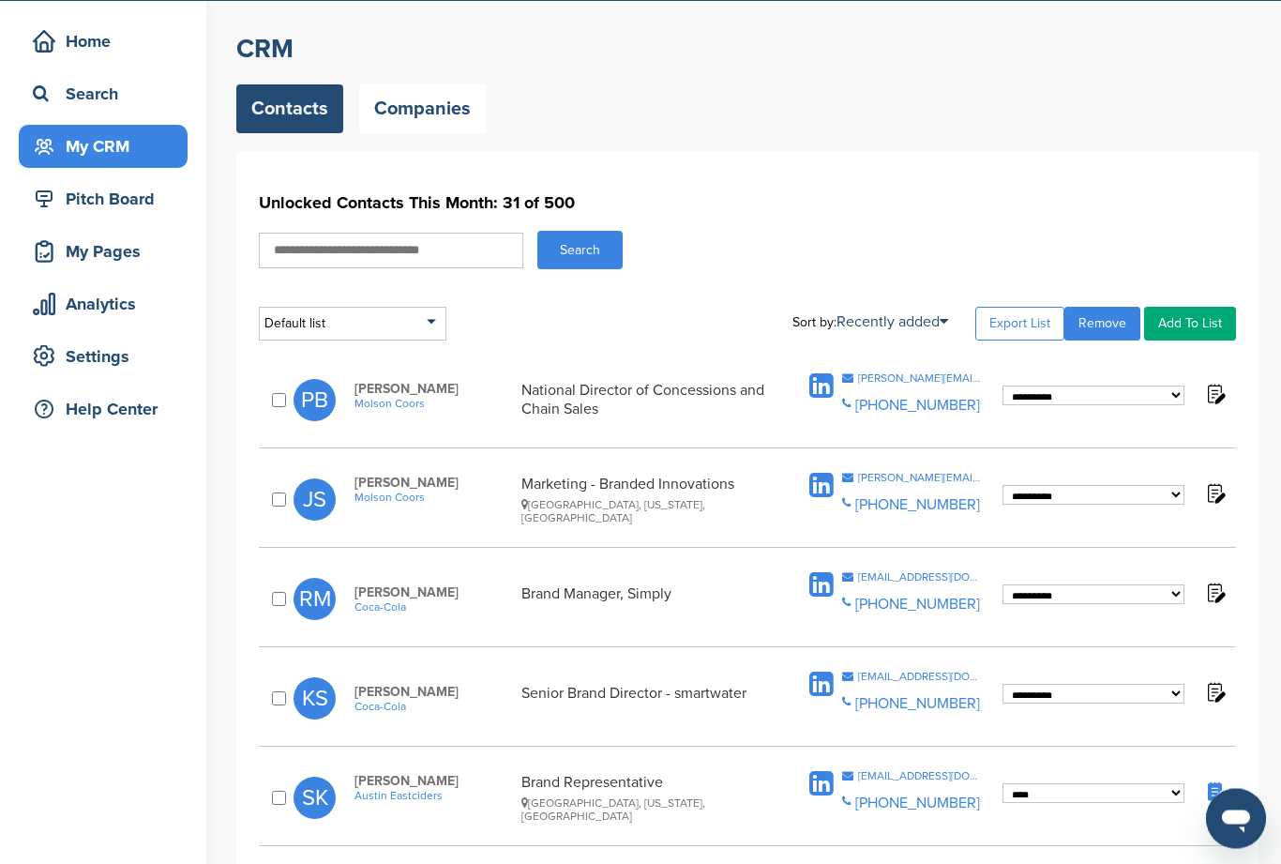
scroll to position [63, 0]
click at [927, 475] on div "justine.stauffer@molsoncoors.com" at bounding box center [920, 477] width 125 height 11
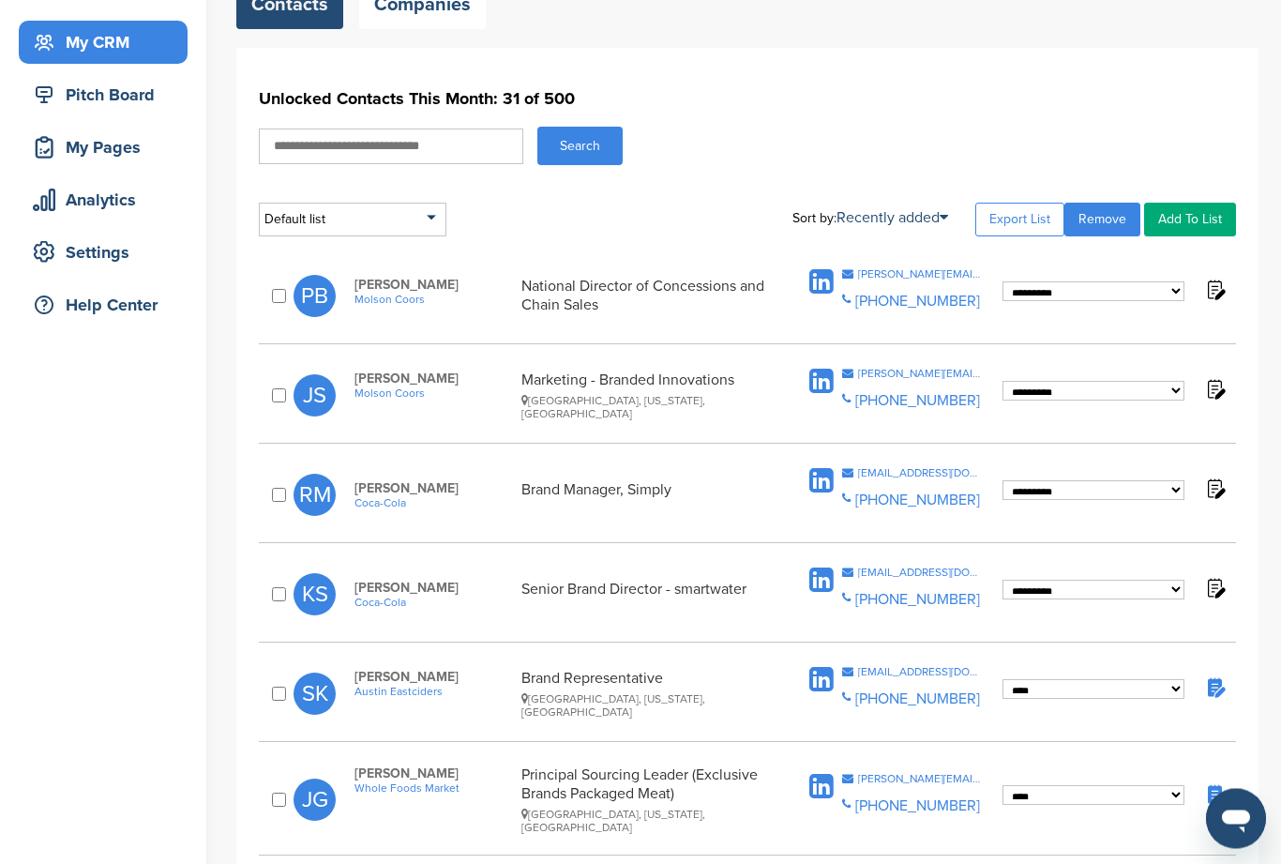
scroll to position [164, 0]
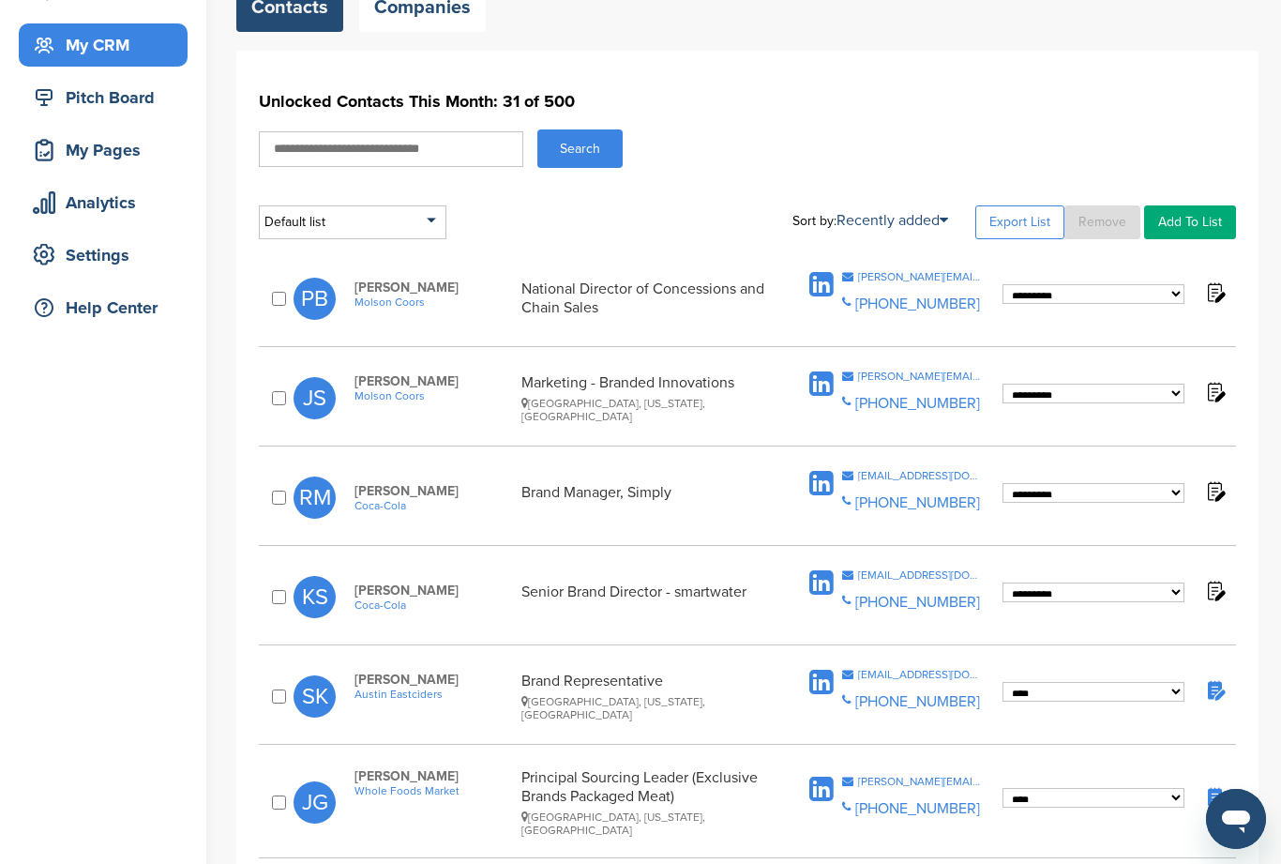
click at [292, 395] on div at bounding box center [280, 398] width 25 height 20
click at [1021, 226] on link "Export List" at bounding box center [1019, 222] width 89 height 34
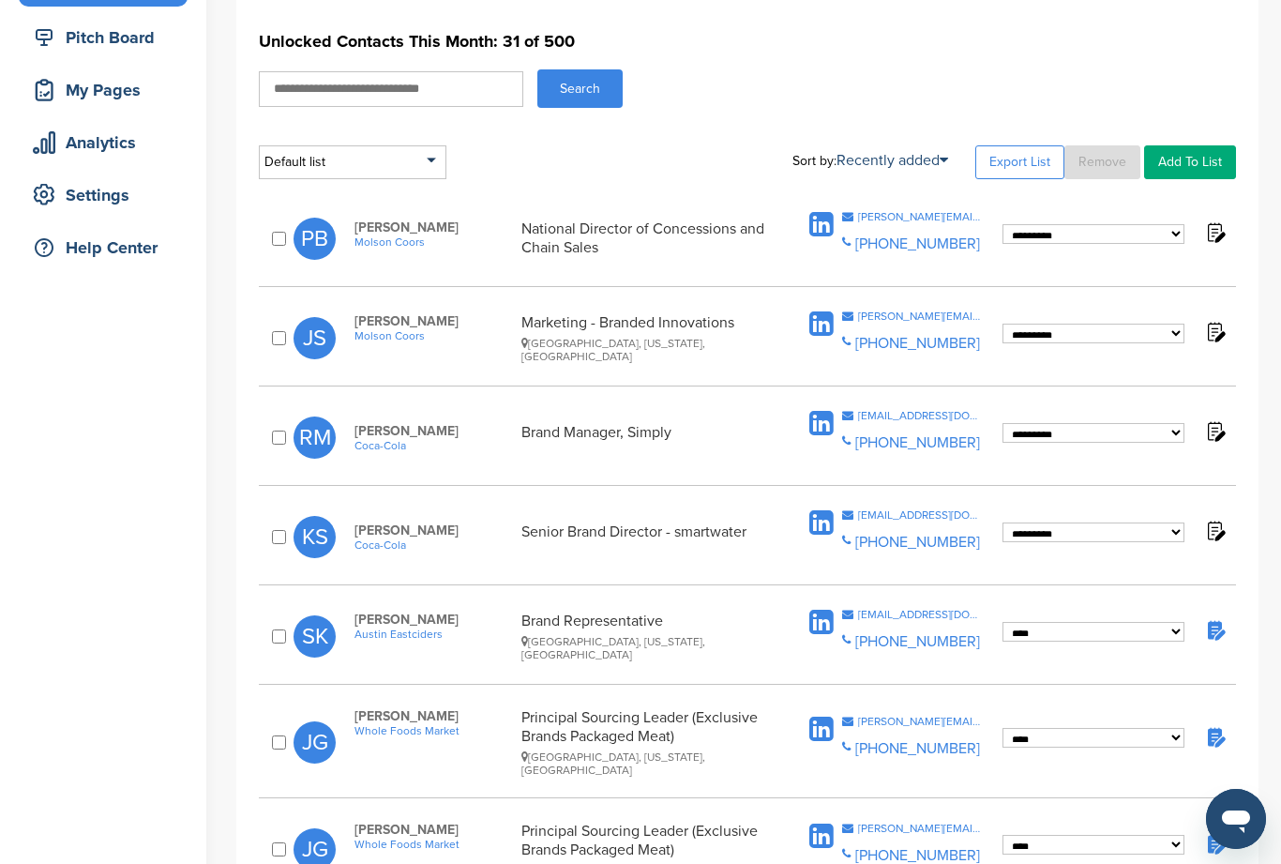
click at [1195, 160] on link "Add To List" at bounding box center [1190, 162] width 92 height 34
click at [1155, 94] on div "Search" at bounding box center [747, 88] width 977 height 38
click at [291, 334] on div at bounding box center [280, 338] width 25 height 20
click at [290, 319] on div "**********" at bounding box center [747, 337] width 977 height 73
click at [273, 426] on div "**********" at bounding box center [747, 436] width 977 height 73
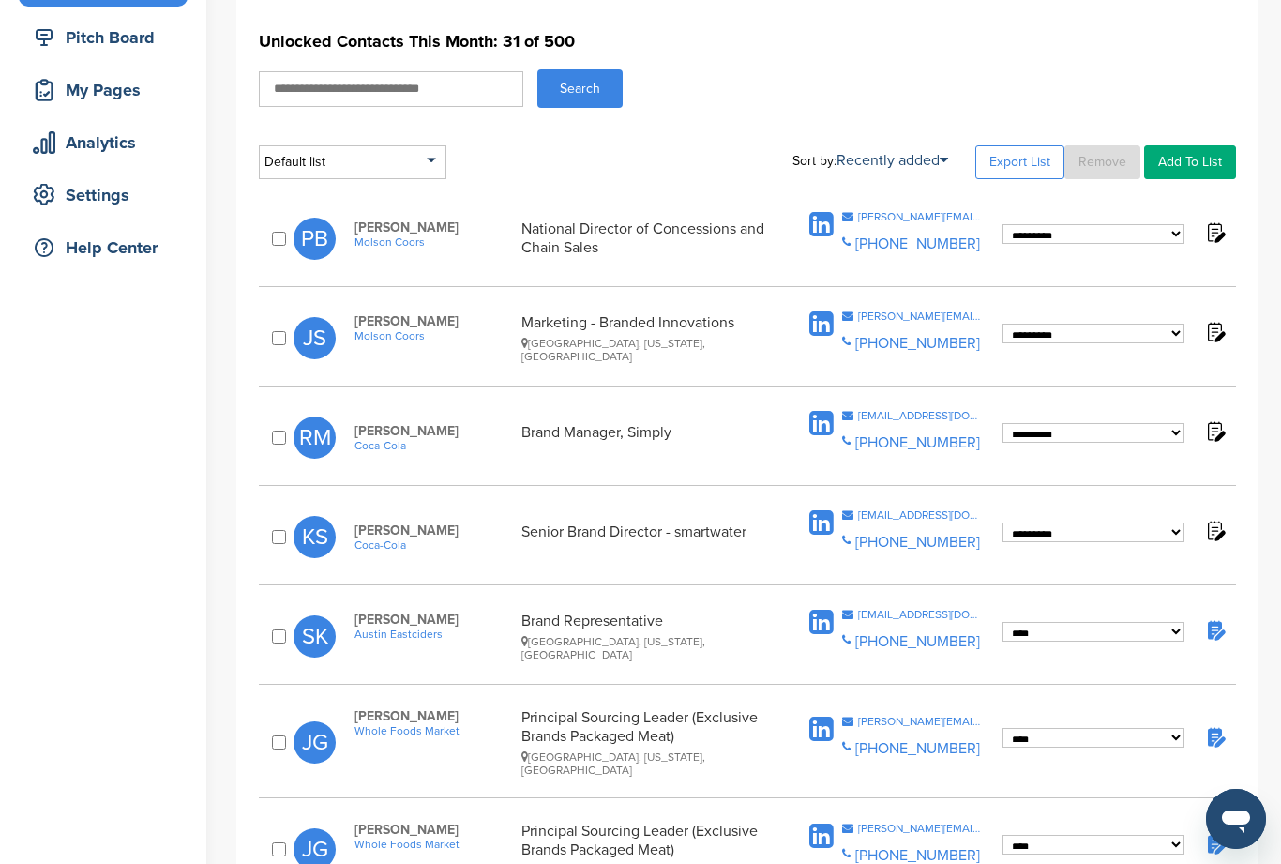
click at [278, 524] on div "**********" at bounding box center [747, 536] width 977 height 73
click at [261, 551] on div "**********" at bounding box center [747, 536] width 977 height 73
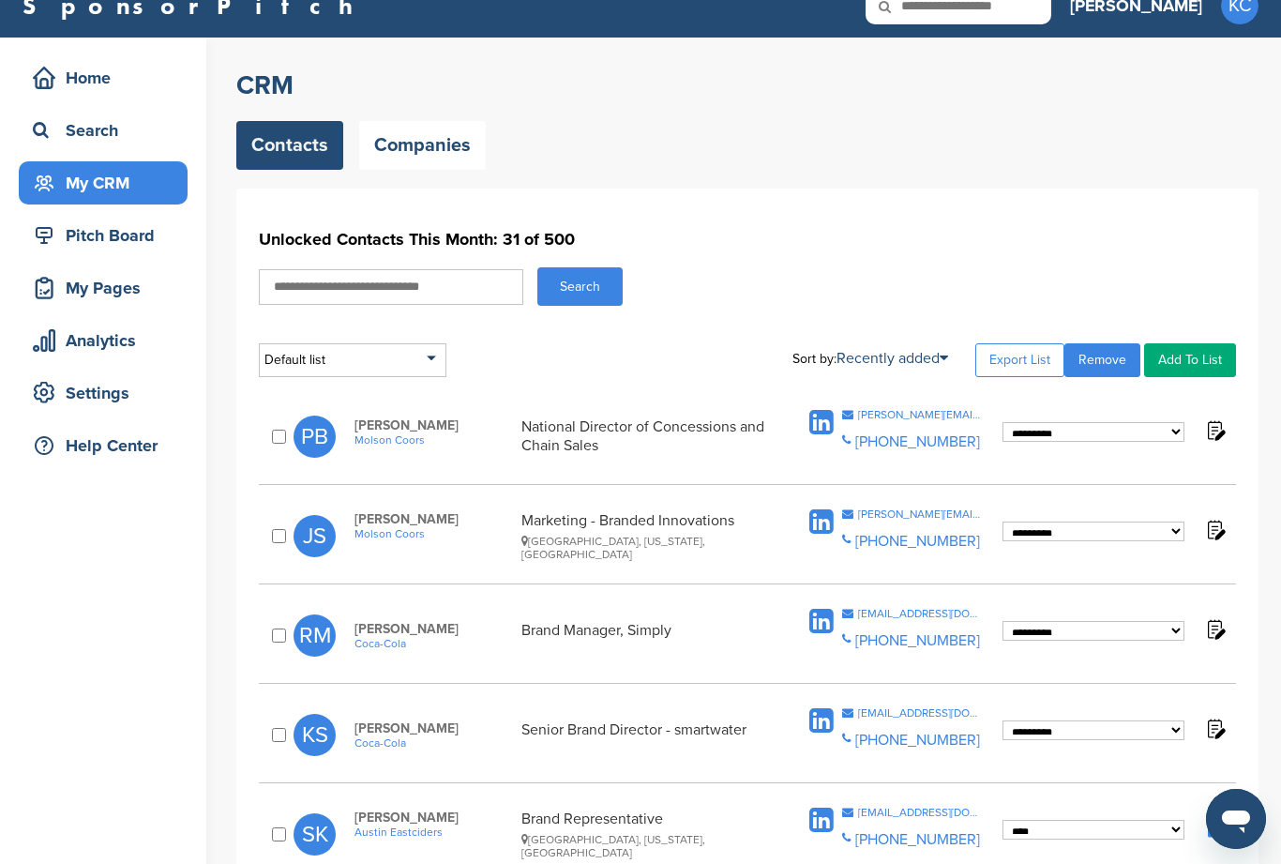
scroll to position [27, 0]
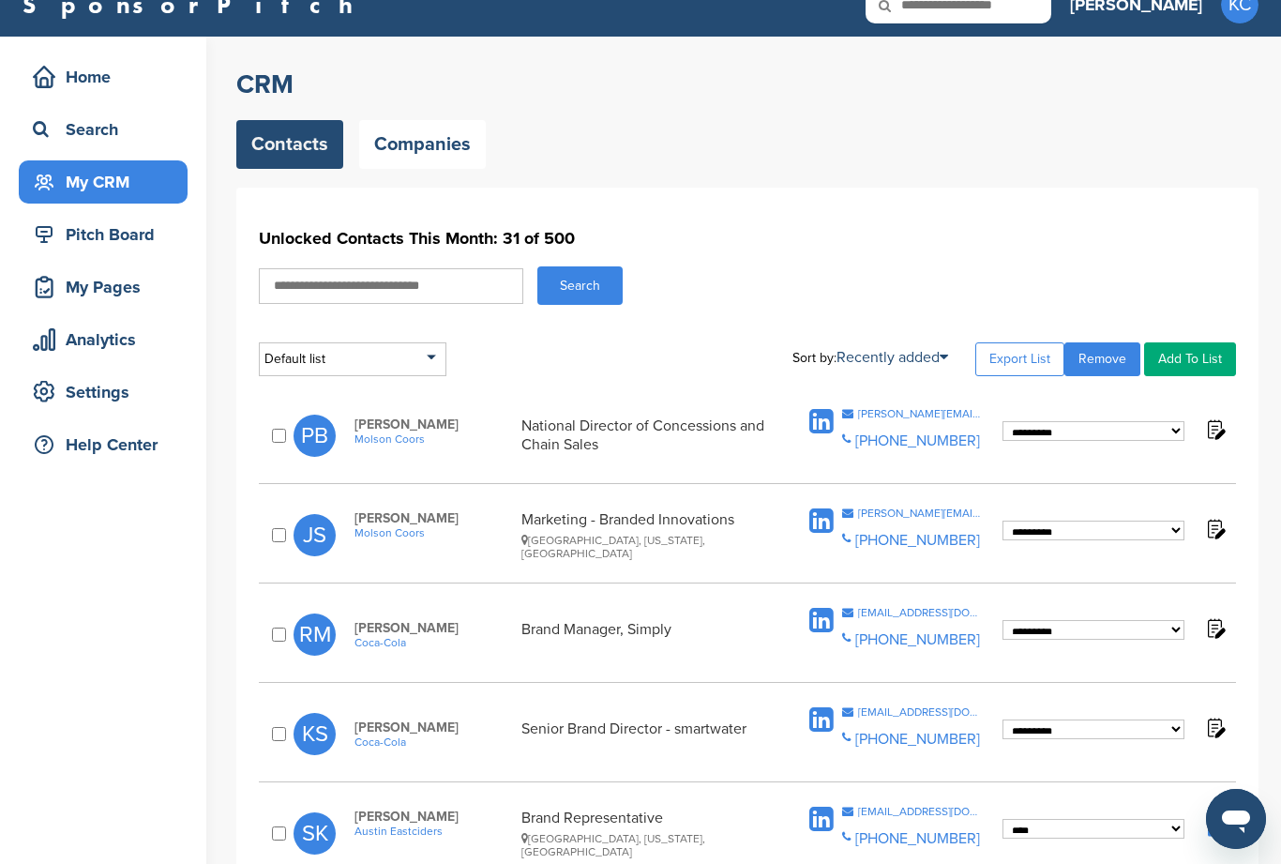
click at [431, 145] on link "Companies" at bounding box center [422, 144] width 127 height 49
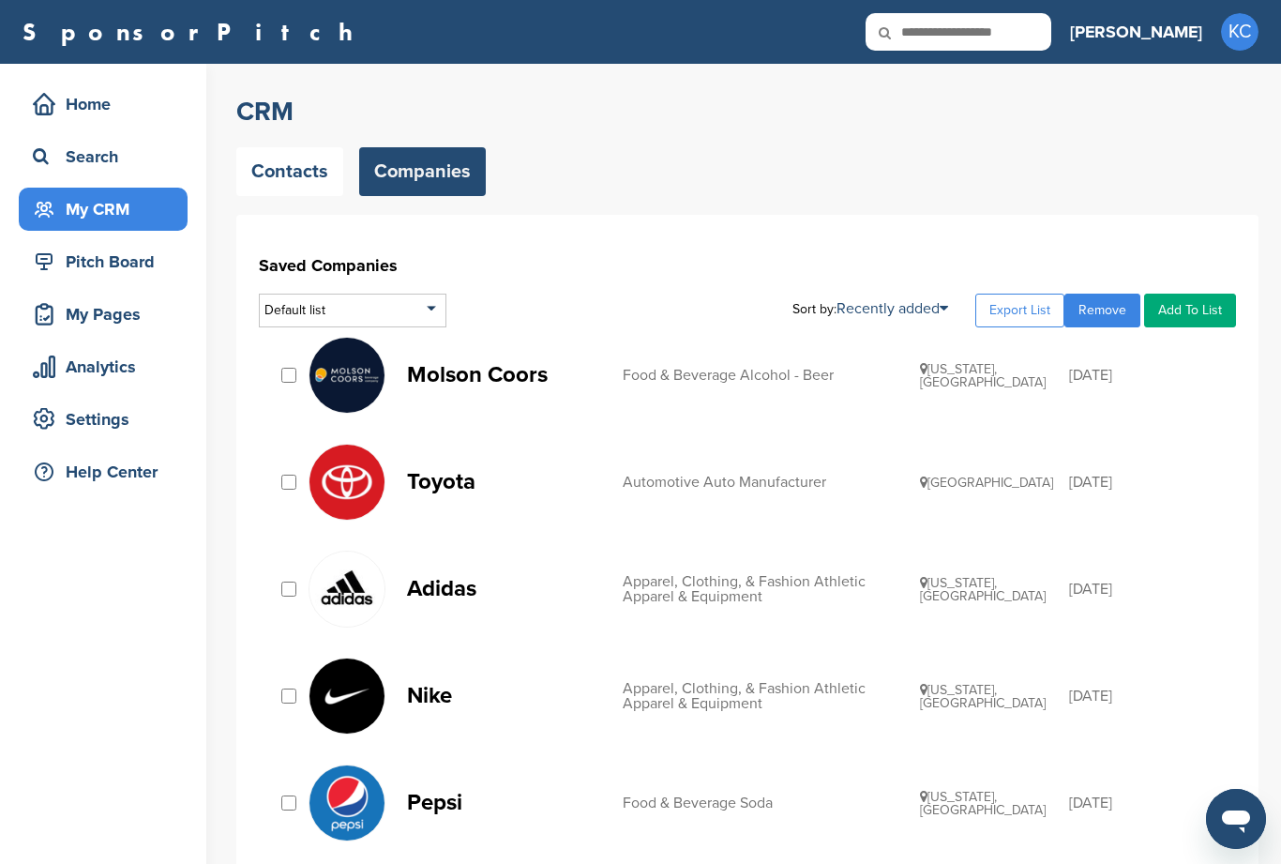
click at [662, 8] on div "SponsorPitch Home Search My CRM Pitch Board My Pages Analytics Settings Help Ce…" at bounding box center [640, 32] width 1281 height 64
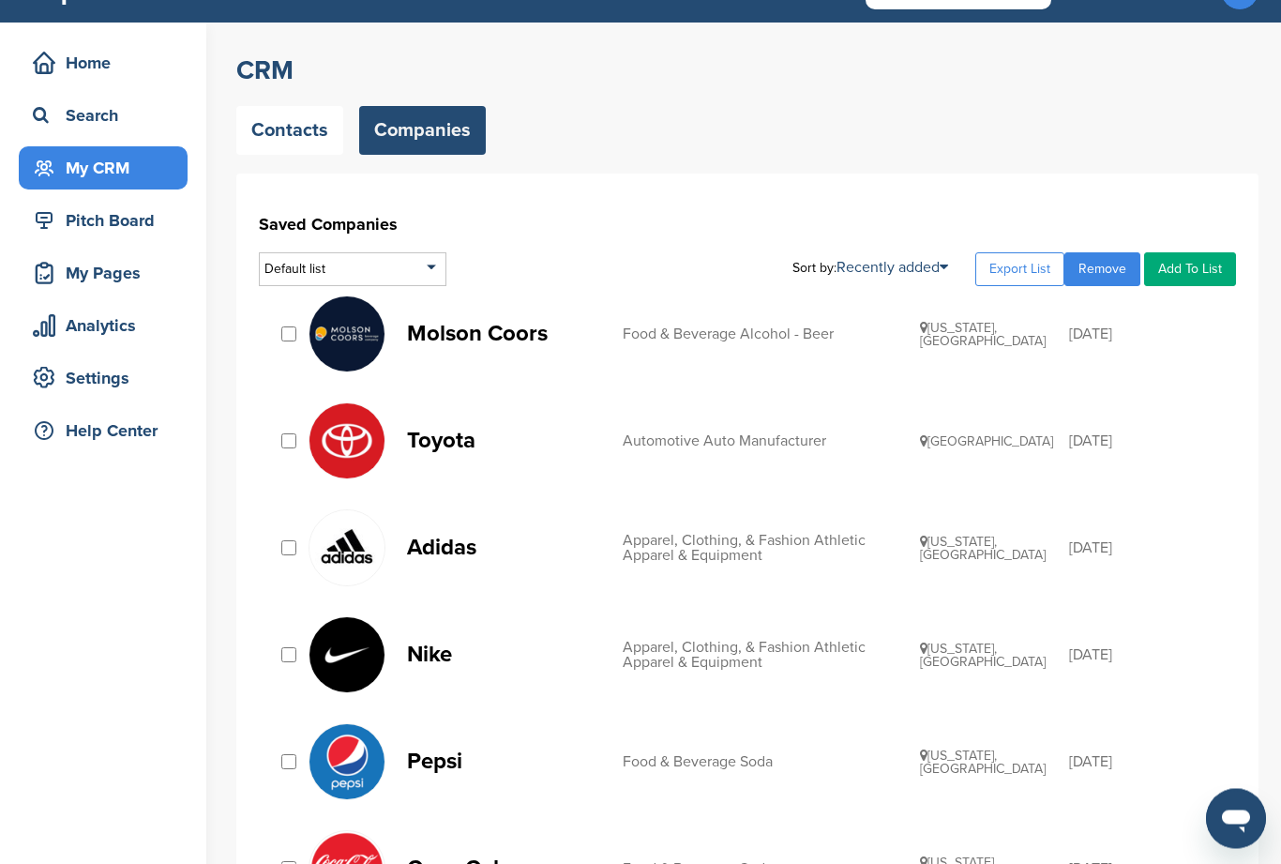
scroll to position [39, 0]
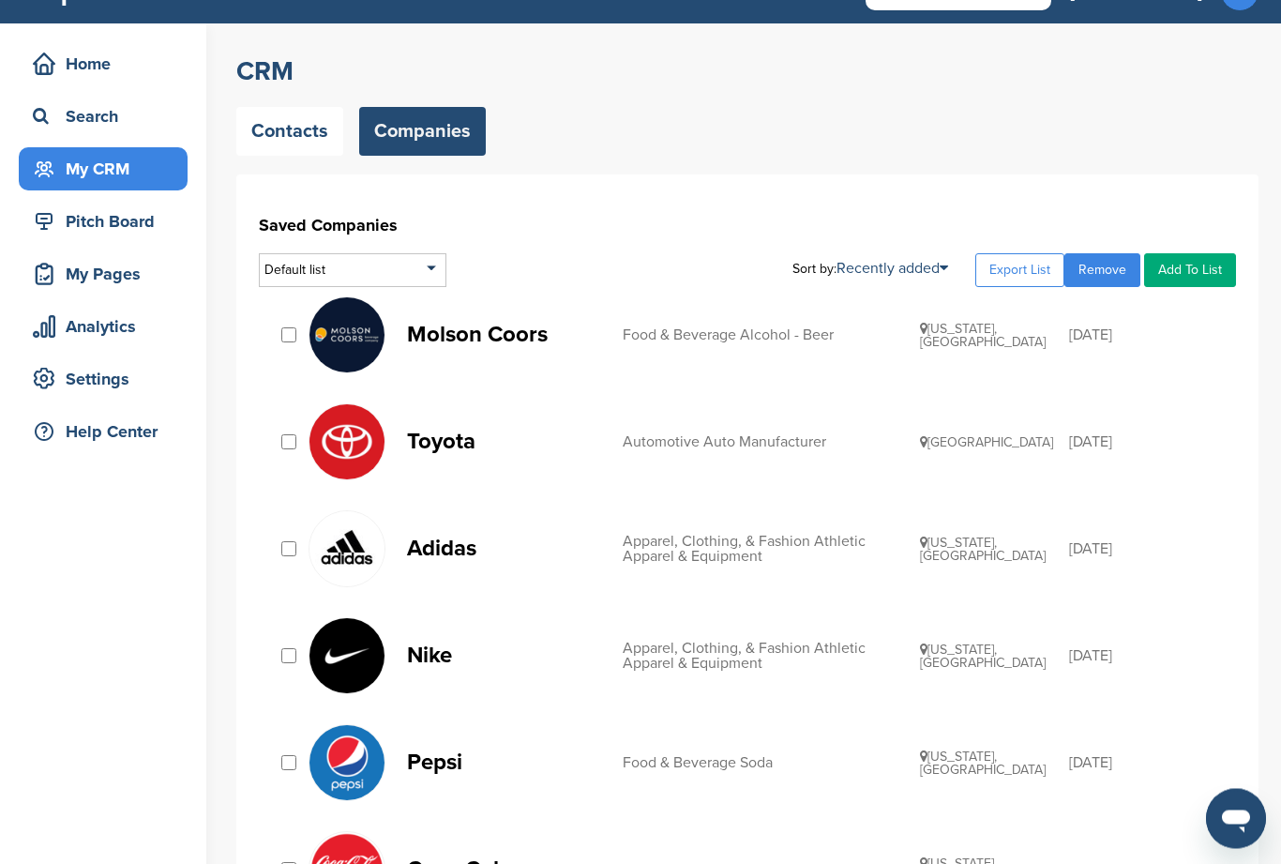
click at [279, 118] on link "Contacts" at bounding box center [289, 132] width 107 height 49
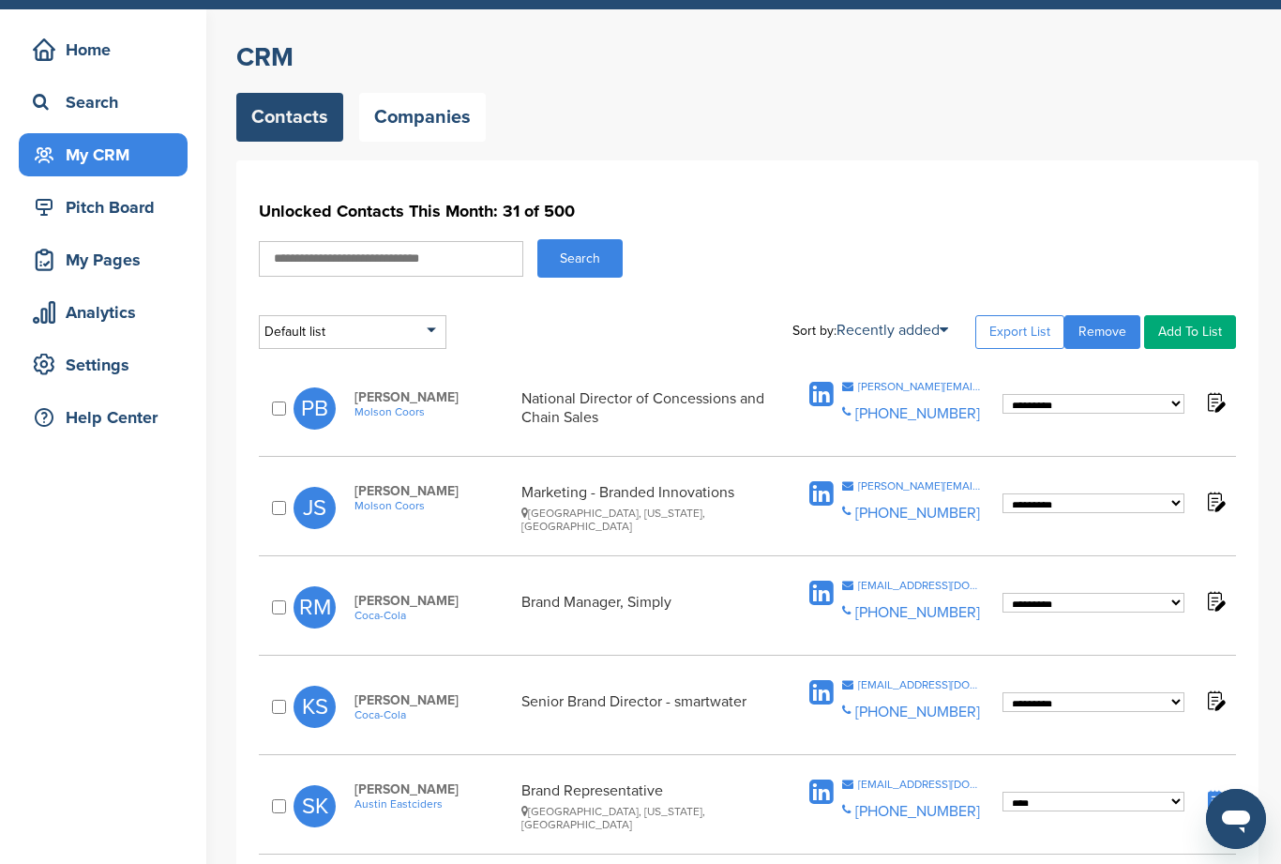
scroll to position [53, 0]
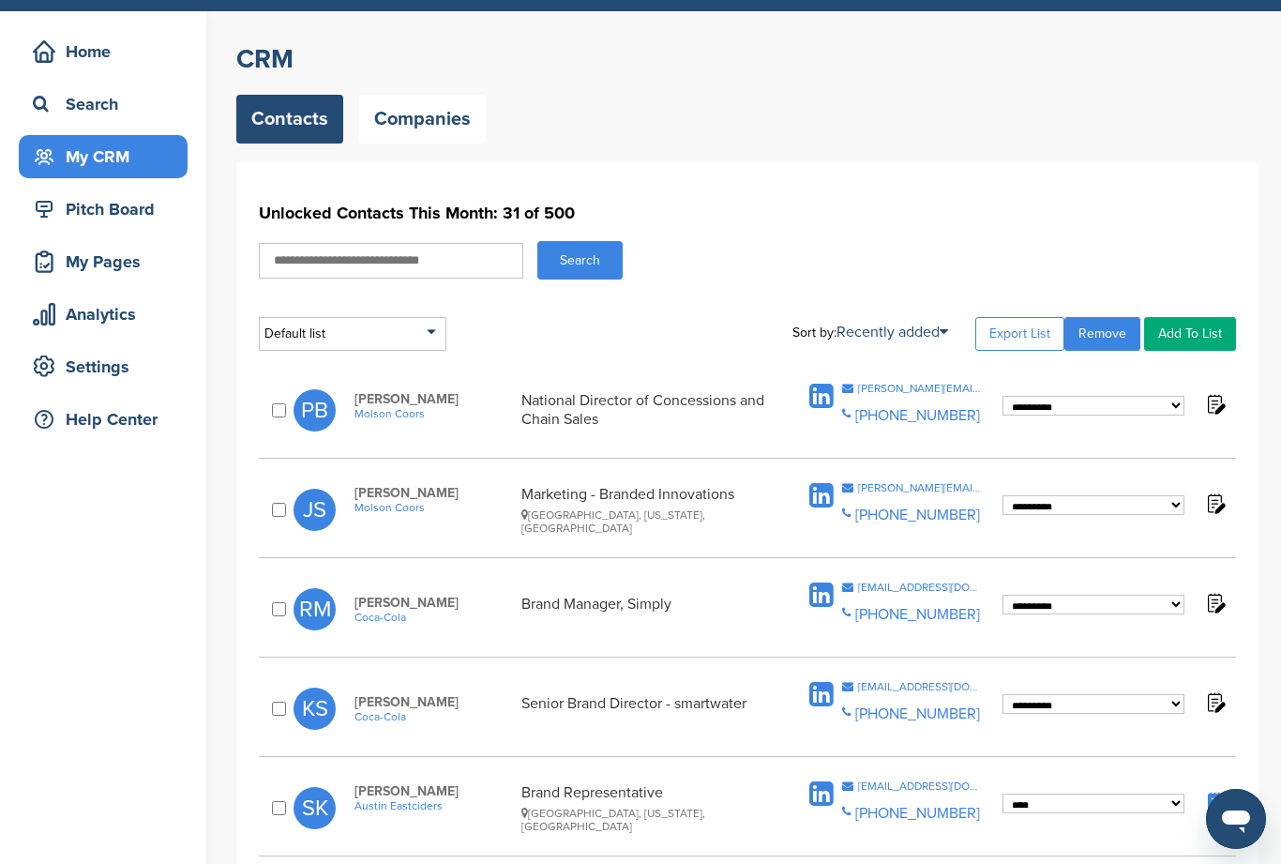
click at [419, 134] on link "Companies" at bounding box center [422, 119] width 127 height 49
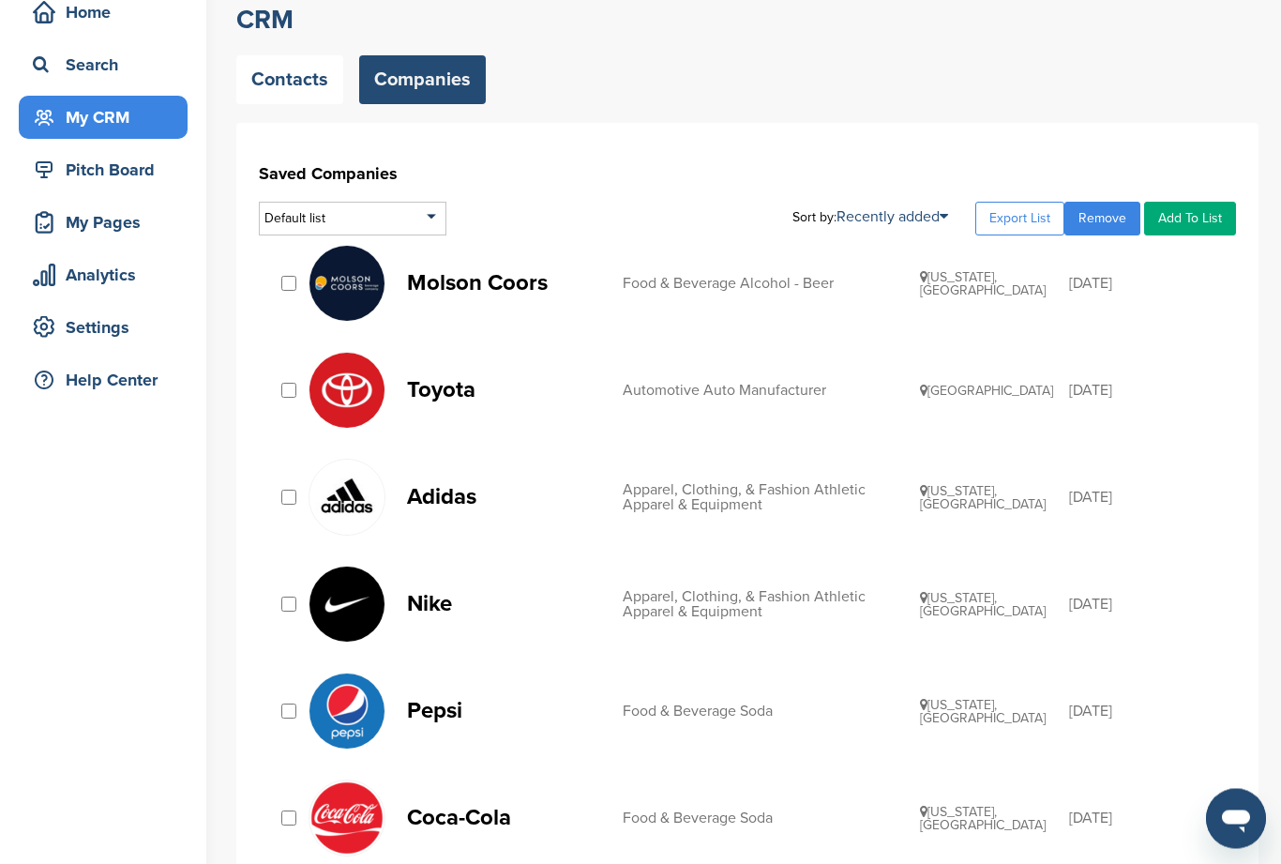
scroll to position [92, 0]
click at [456, 404] on link "Toyota Automotive Auto Manufacturer Japan 11/06/2014" at bounding box center [763, 390] width 909 height 77
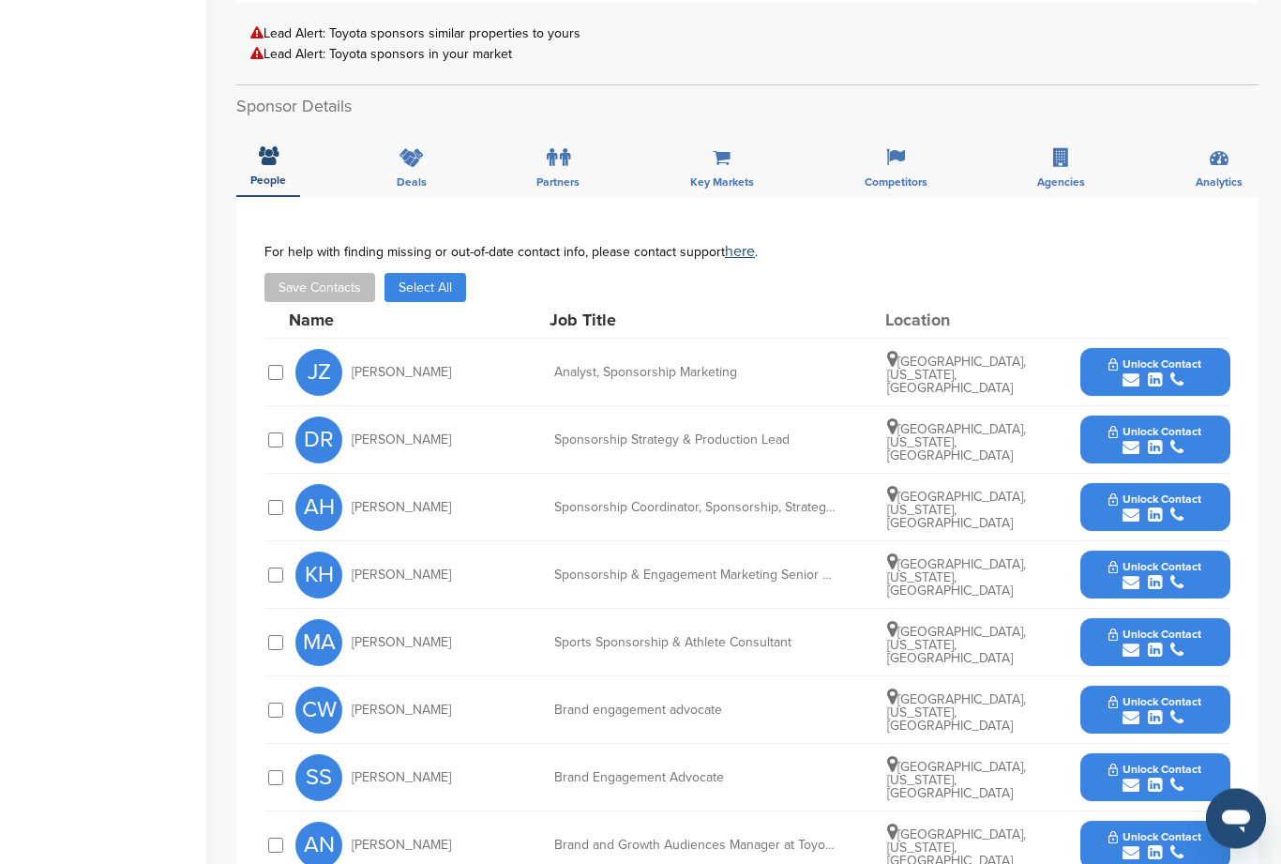
scroll to position [535, 0]
click at [1146, 520] on div "submit" at bounding box center [1154, 515] width 93 height 18
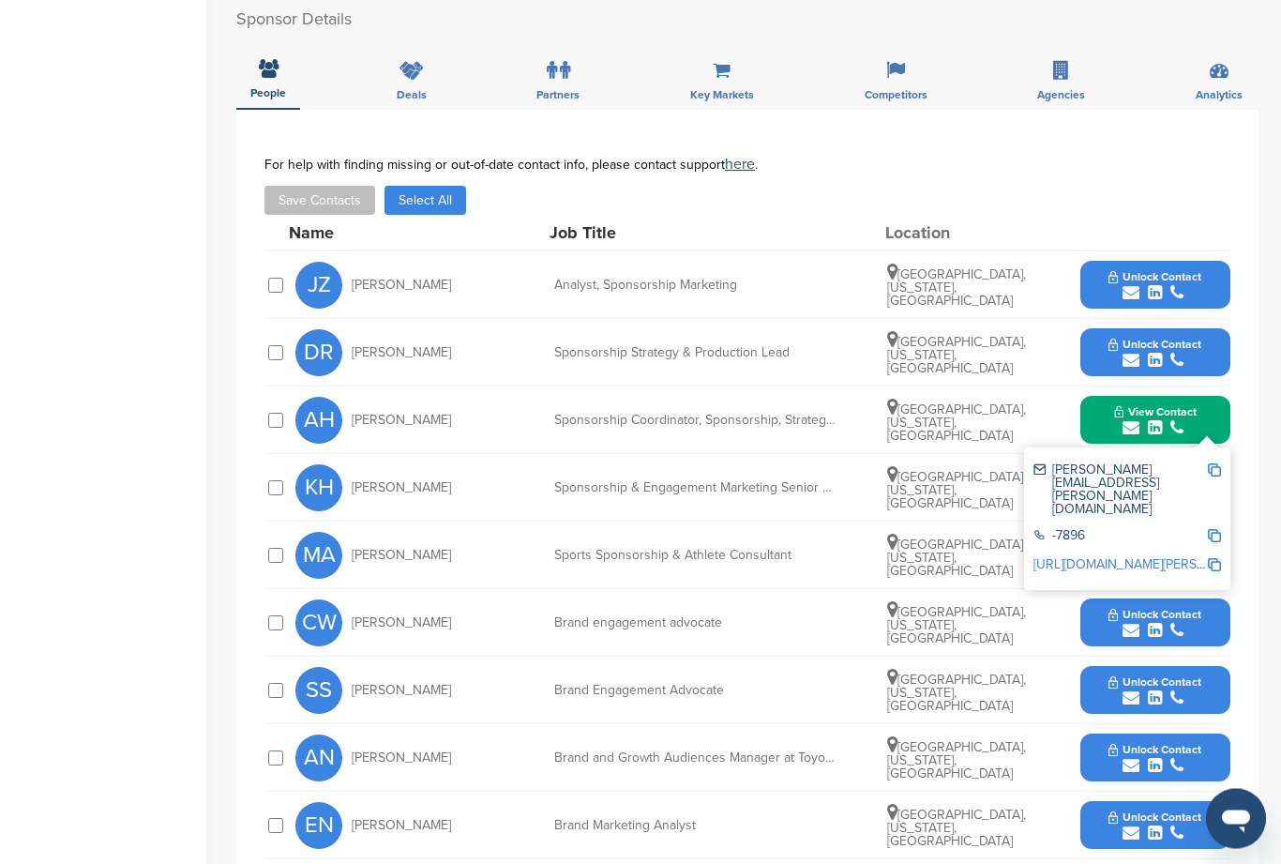
scroll to position [621, 0]
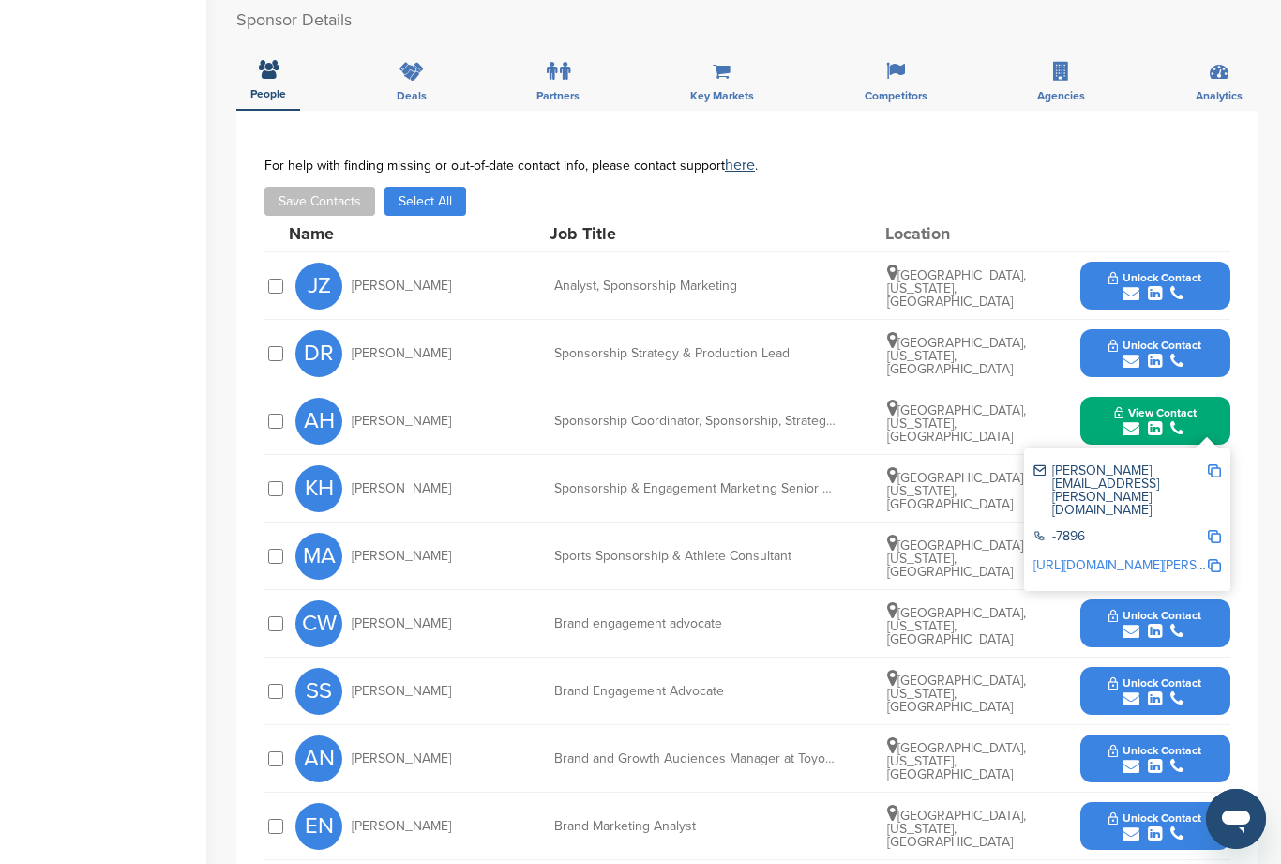
click at [1256, 415] on div "**********" at bounding box center [747, 550] width 1022 height 878
click at [1262, 536] on div "You have reached your monthly limit. Please upgrade to access more. Upgrade on …" at bounding box center [758, 306] width 1045 height 1727
click at [1023, 409] on div "[GEOGRAPHIC_DATA], [US_STATE], [GEOGRAPHIC_DATA]" at bounding box center [957, 421] width 141 height 45
click at [1154, 473] on div "alice.howard@toyota.com" at bounding box center [1119, 490] width 173 height 53
click at [1269, 511] on div "You have reached your monthly limit. Please upgrade to access more. Upgrade on …" at bounding box center [758, 306] width 1045 height 1727
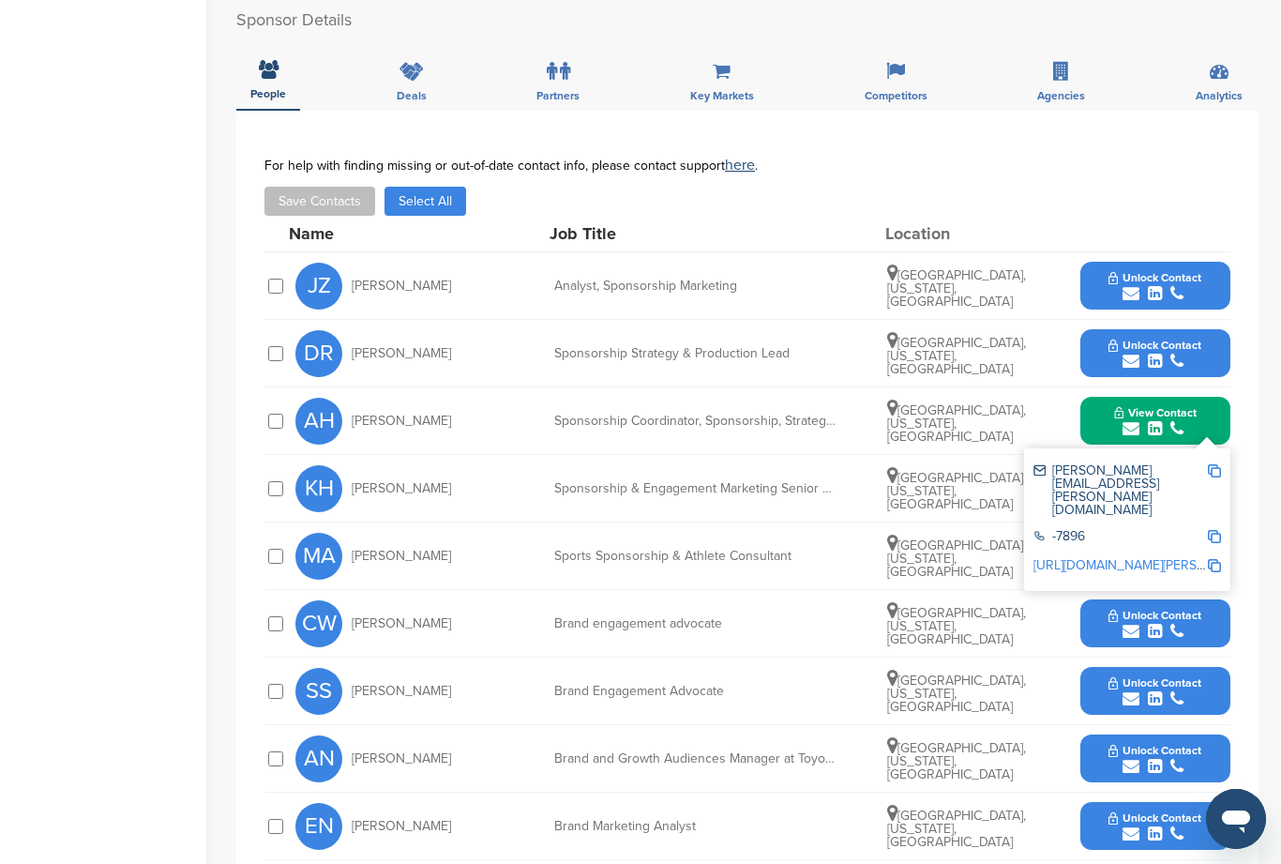
click at [1046, 618] on div "CW Chay Williams Brand engagement advocate Dallas, Texas, United States Unlock …" at bounding box center [762, 623] width 935 height 67
click at [974, 447] on div "AH Alice Howard Sponsorship Coordinator, Sponsorship, Strategy and Production F…" at bounding box center [762, 420] width 935 height 67
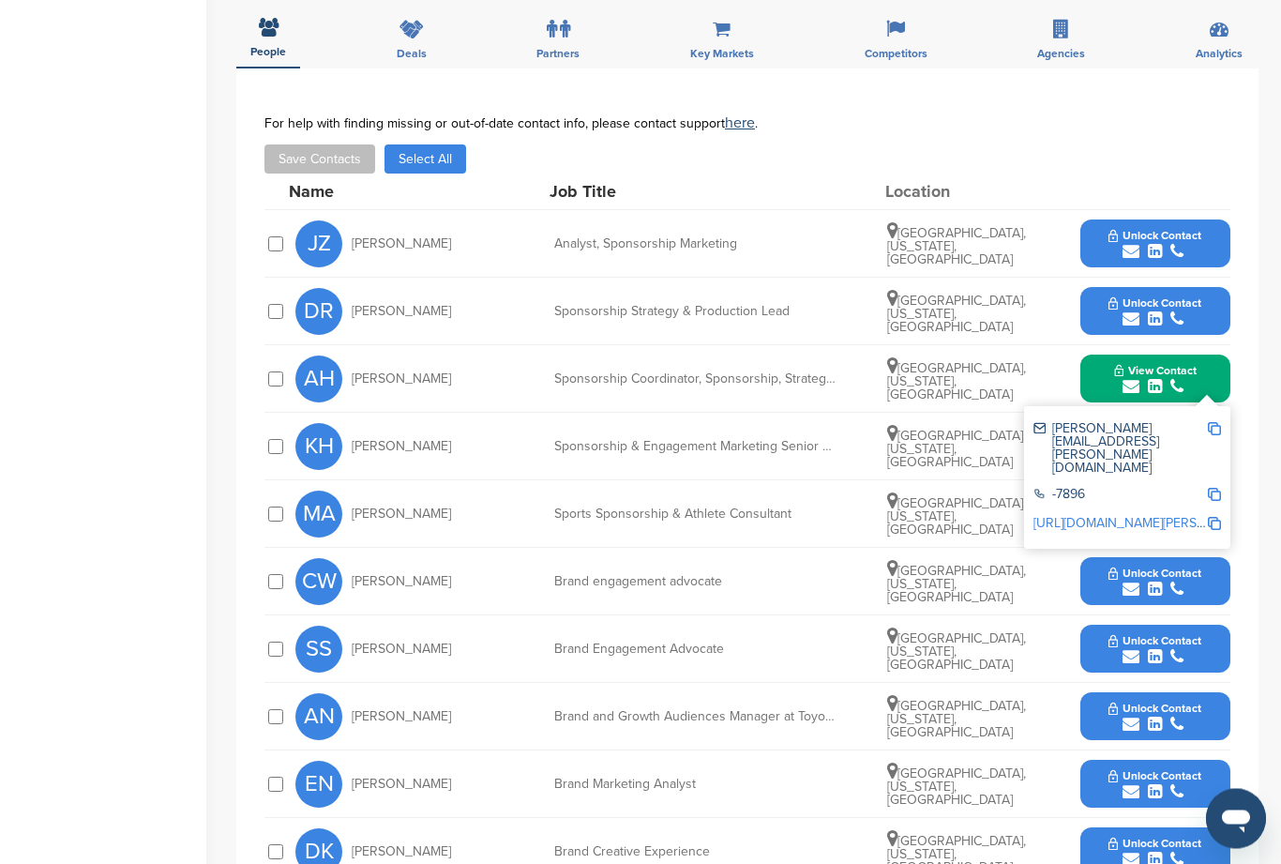
scroll to position [713, 0]
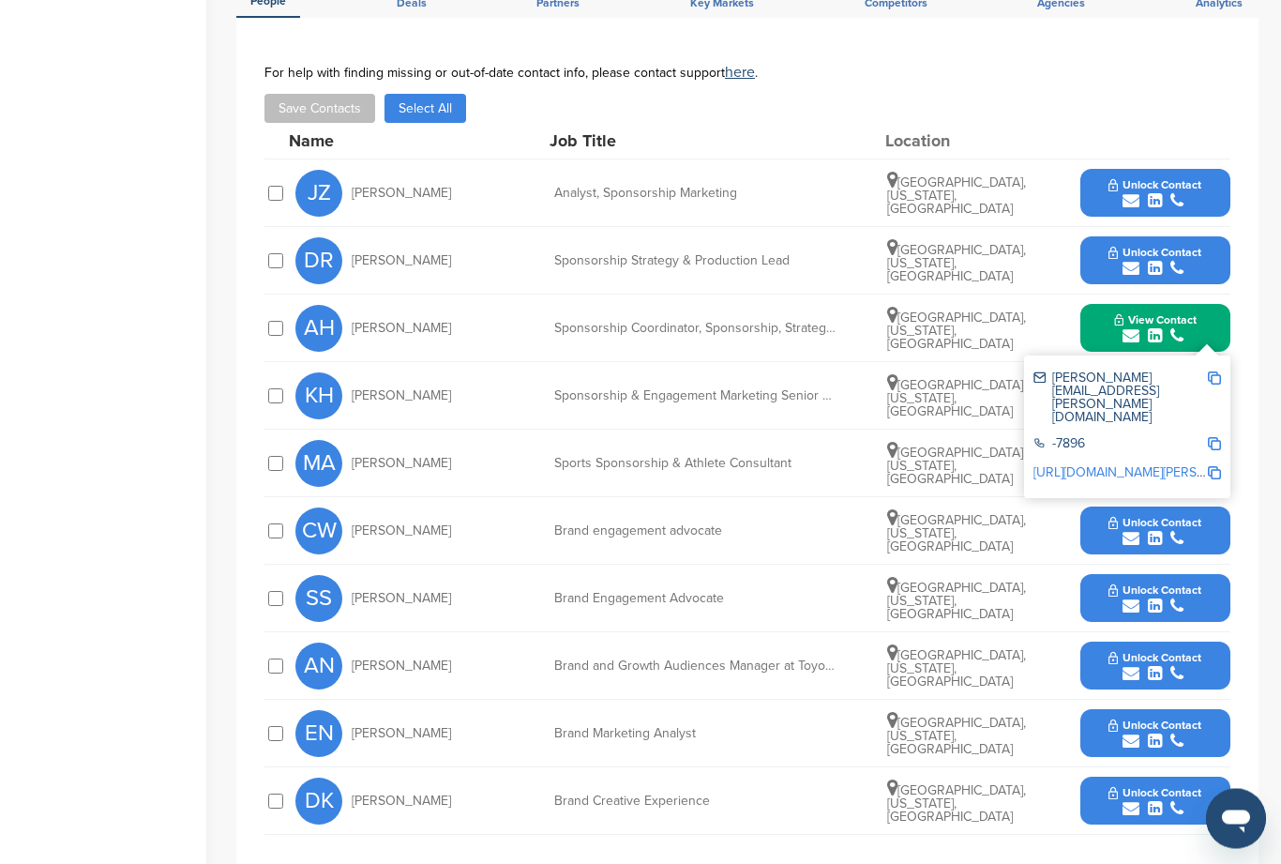
click at [1220, 384] on img at bounding box center [1214, 378] width 13 height 13
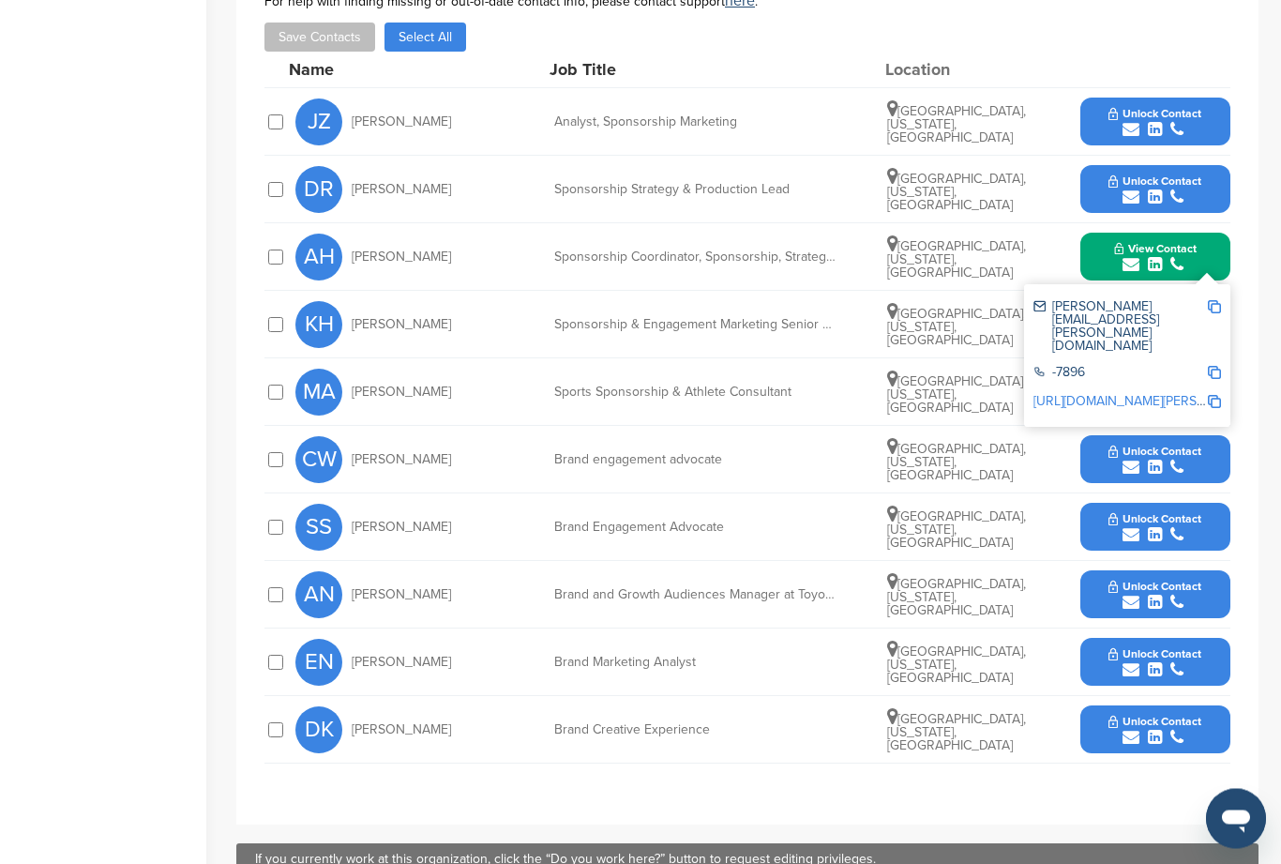
scroll to position [783, 0]
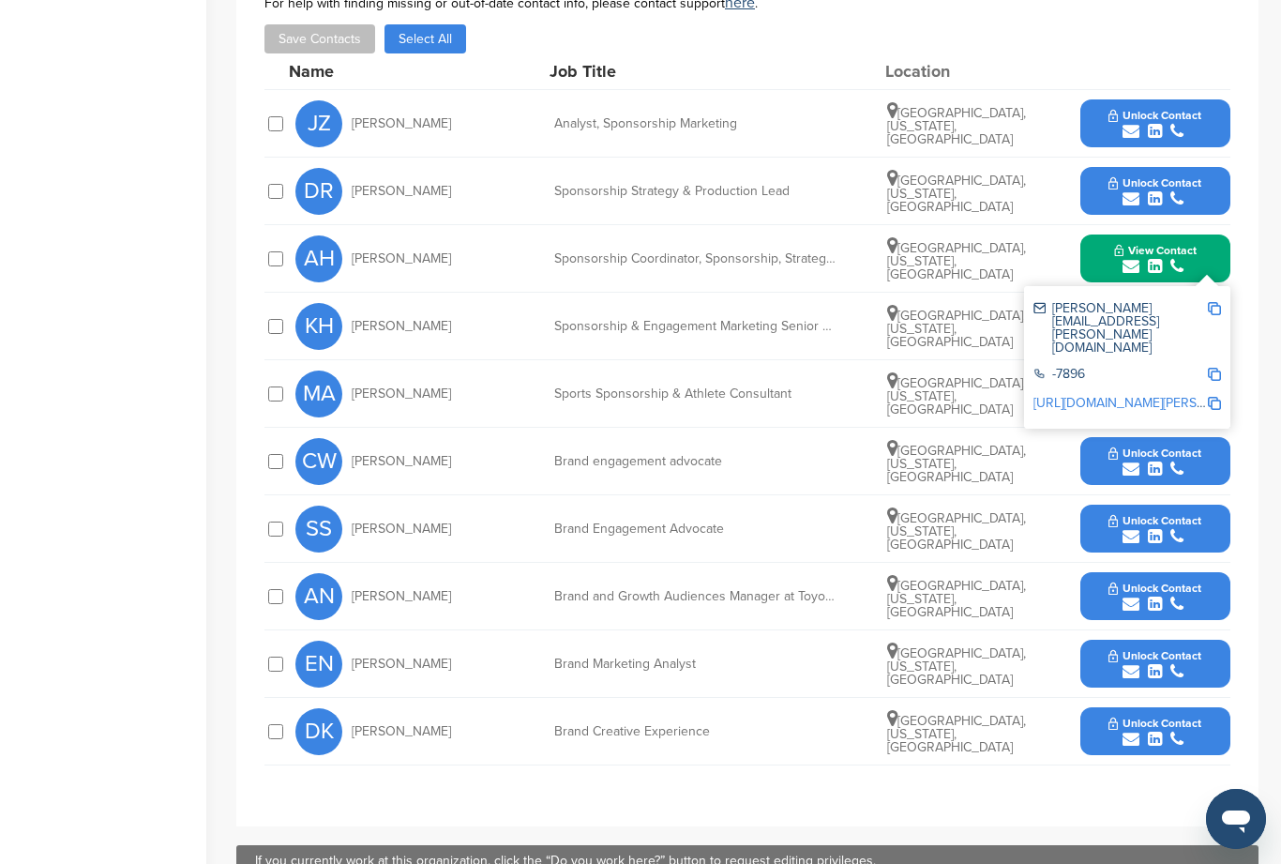
click at [1002, 494] on div "CW Chay Williams Brand engagement advocate Dallas, Texas, United States Unlock …" at bounding box center [762, 461] width 935 height 67
click at [751, 327] on div "Sponsorship & Engagement Marketing Senior Planner" at bounding box center [694, 326] width 281 height 13
click at [1140, 368] on div "-7896" at bounding box center [1119, 376] width 173 height 16
click at [910, 326] on span "Plano, Texas, United States" at bounding box center [956, 329] width 139 height 42
click at [1217, 314] on img at bounding box center [1214, 308] width 13 height 13
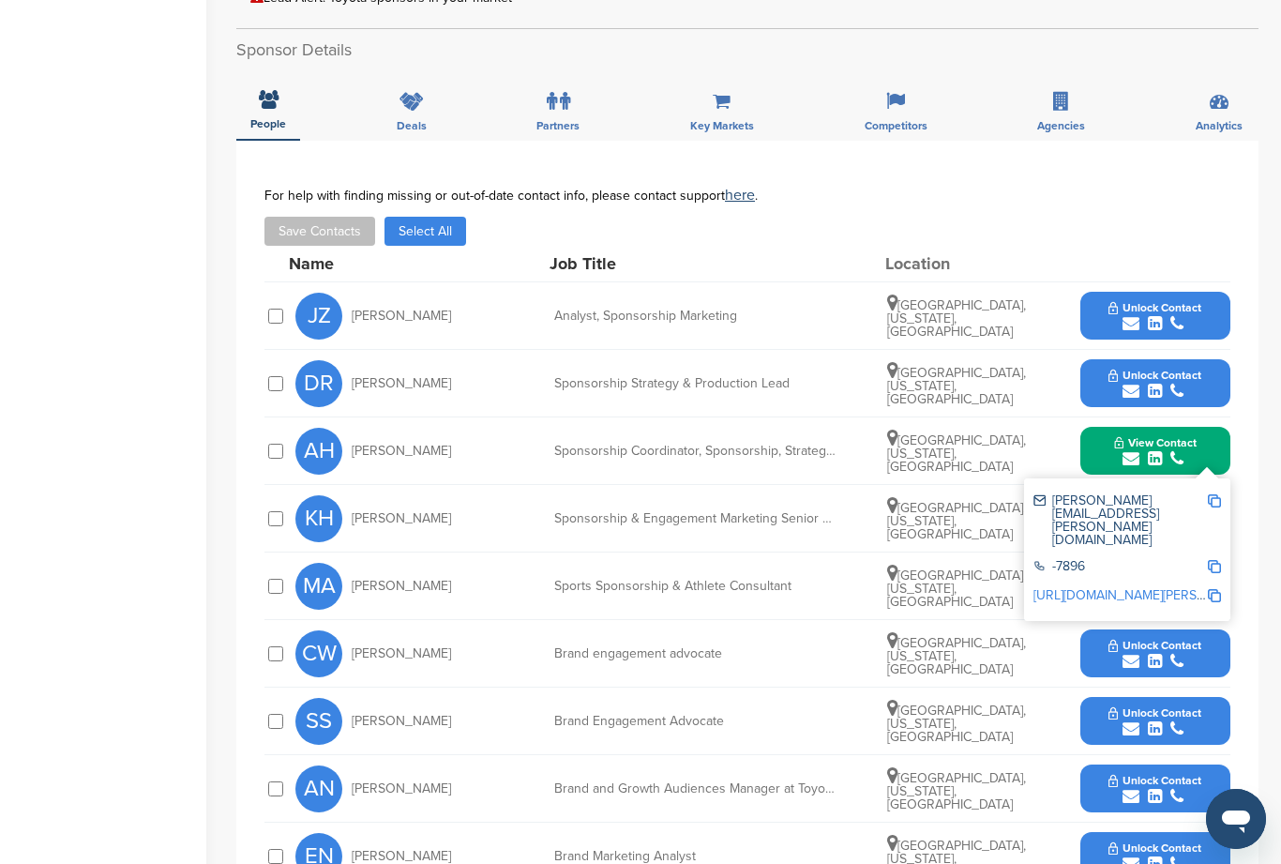
scroll to position [596, 0]
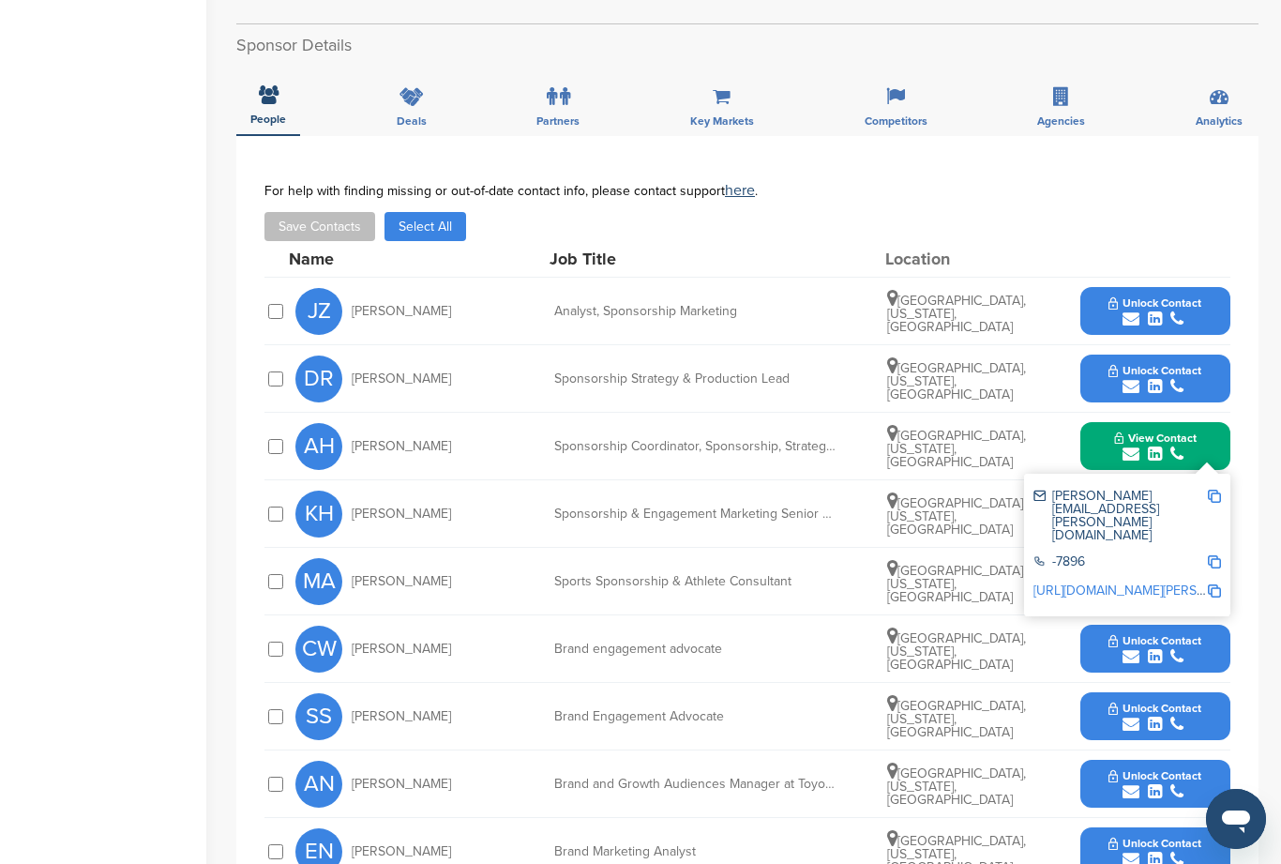
click at [958, 515] on span "Plano, Texas, United States" at bounding box center [956, 516] width 139 height 42
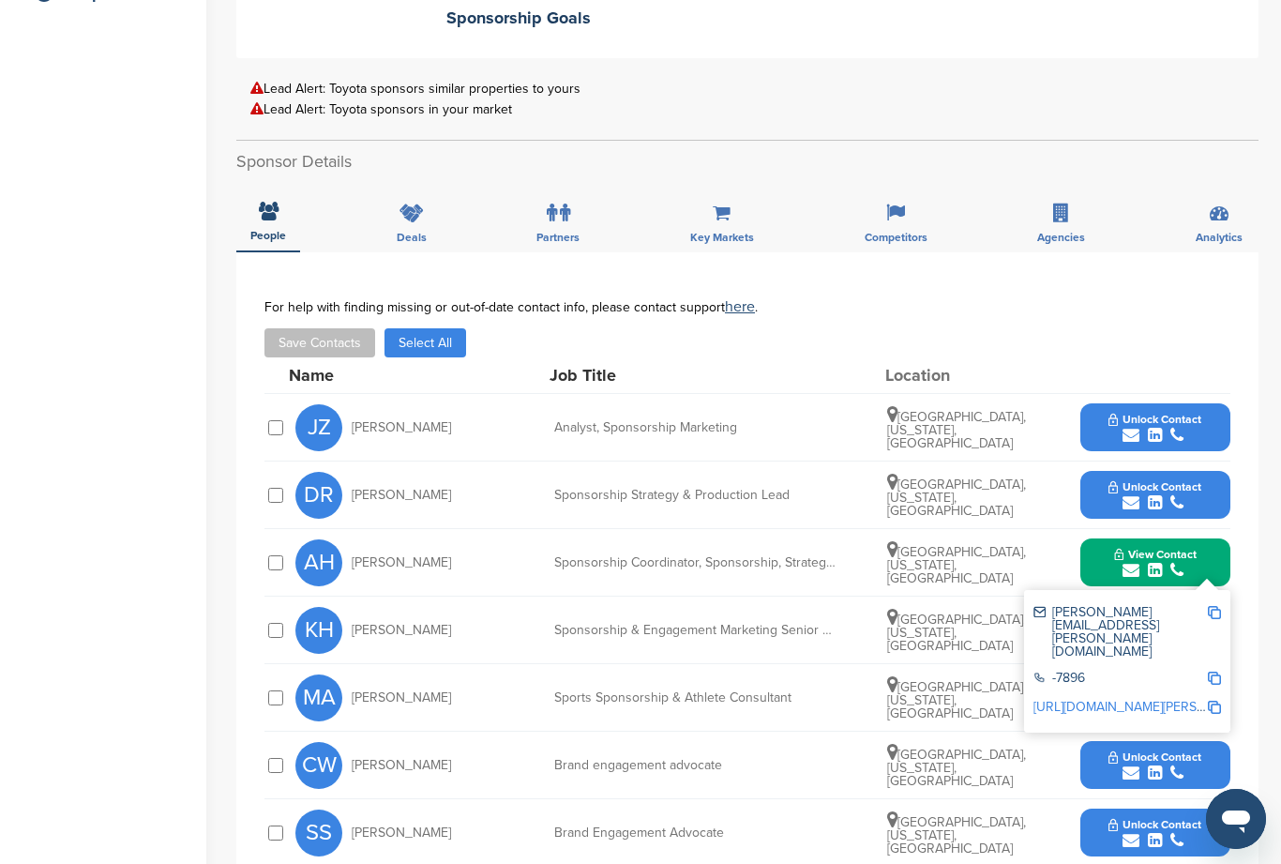
scroll to position [478, 0]
click at [1261, 492] on div "You have reached your monthly limit. Please upgrade to access more. Upgrade on …" at bounding box center [758, 448] width 1045 height 1727
click at [1136, 295] on div "**********" at bounding box center [747, 692] width 1022 height 878
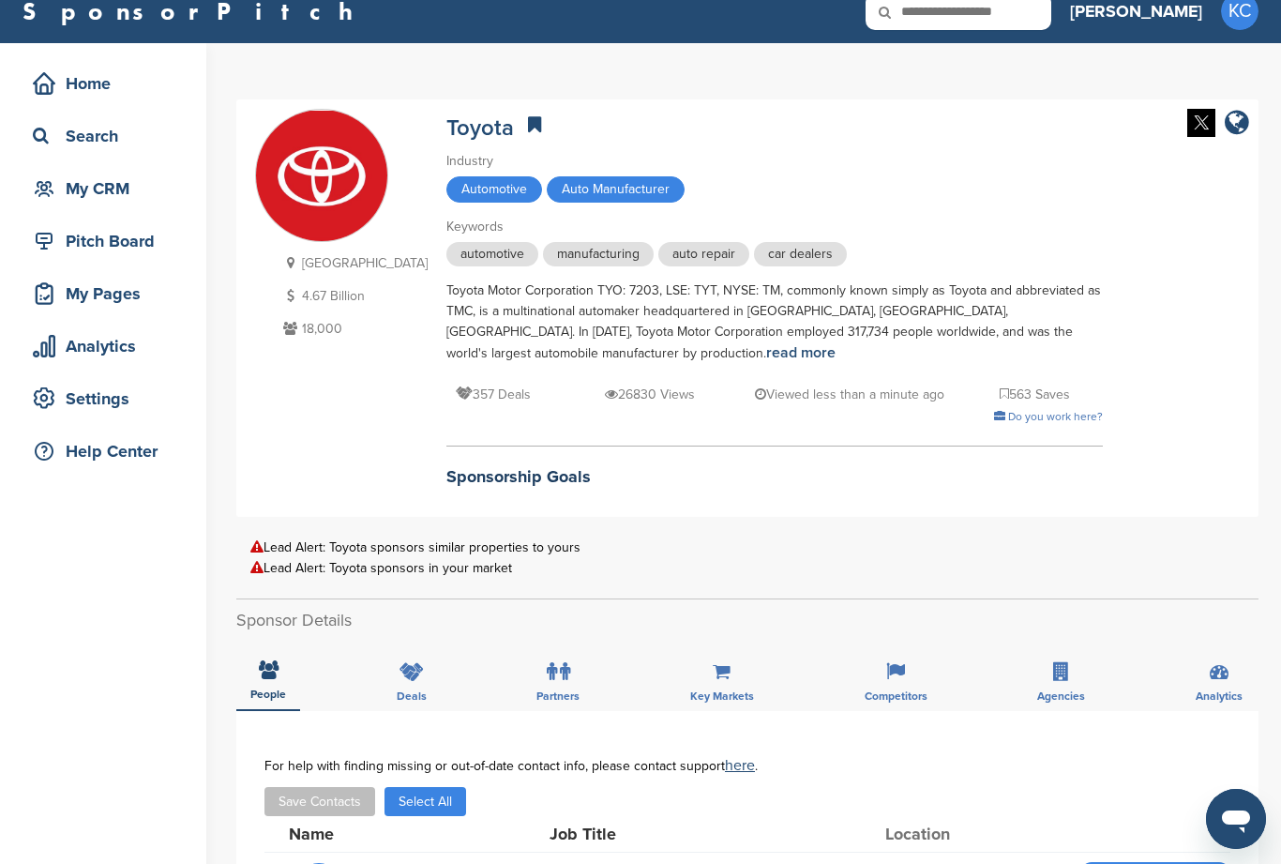
scroll to position [0, 0]
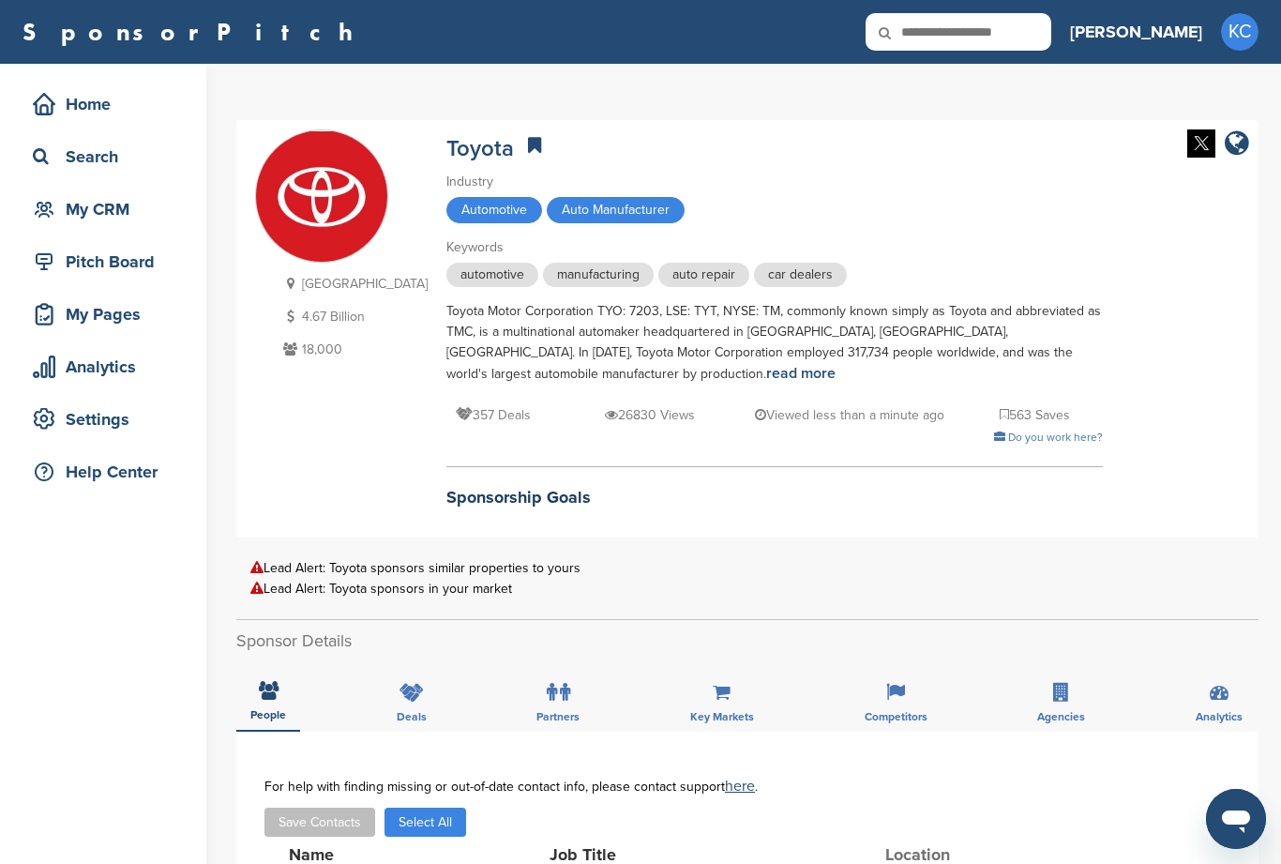
click at [1047, 31] on input "text" at bounding box center [959, 32] width 186 height 38
type input "*****"
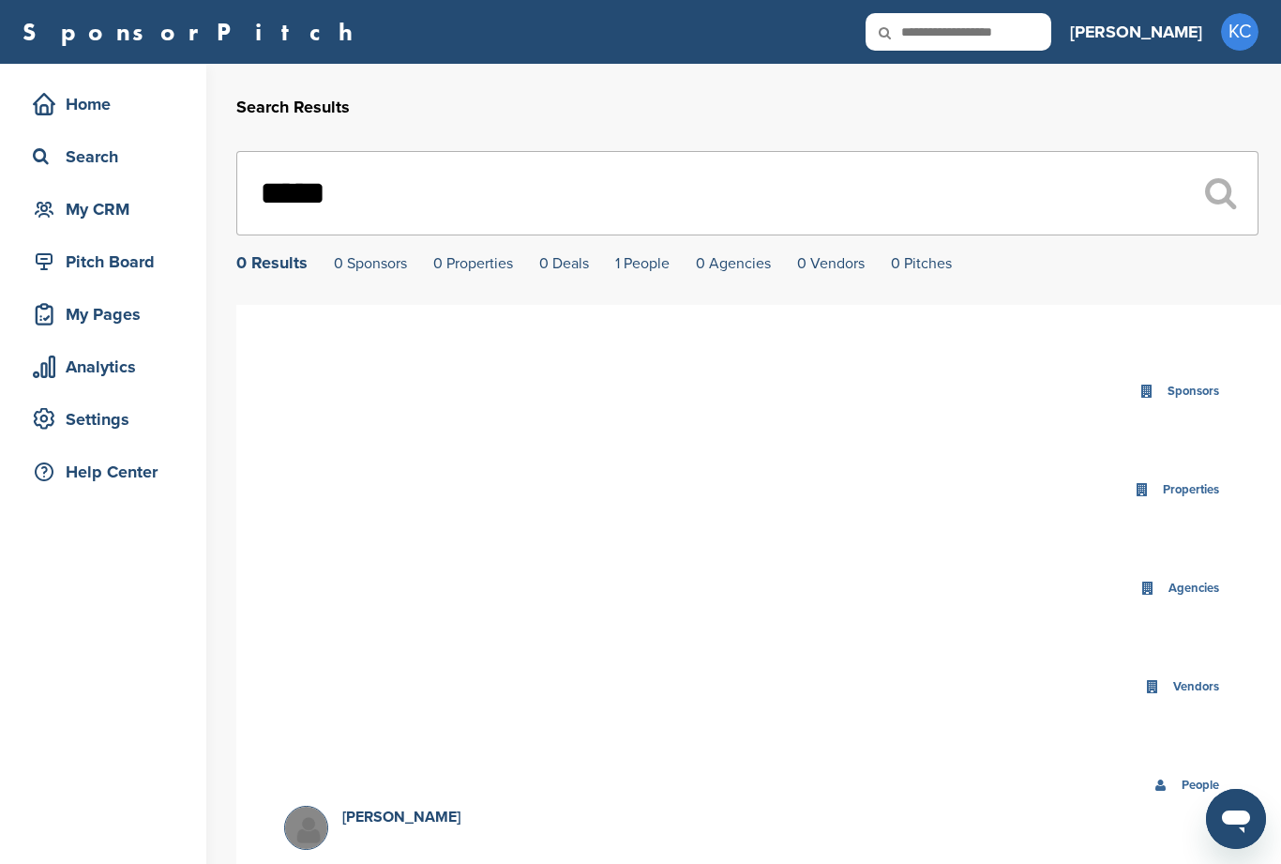
click at [105, 219] on div "My CRM" at bounding box center [107, 209] width 159 height 34
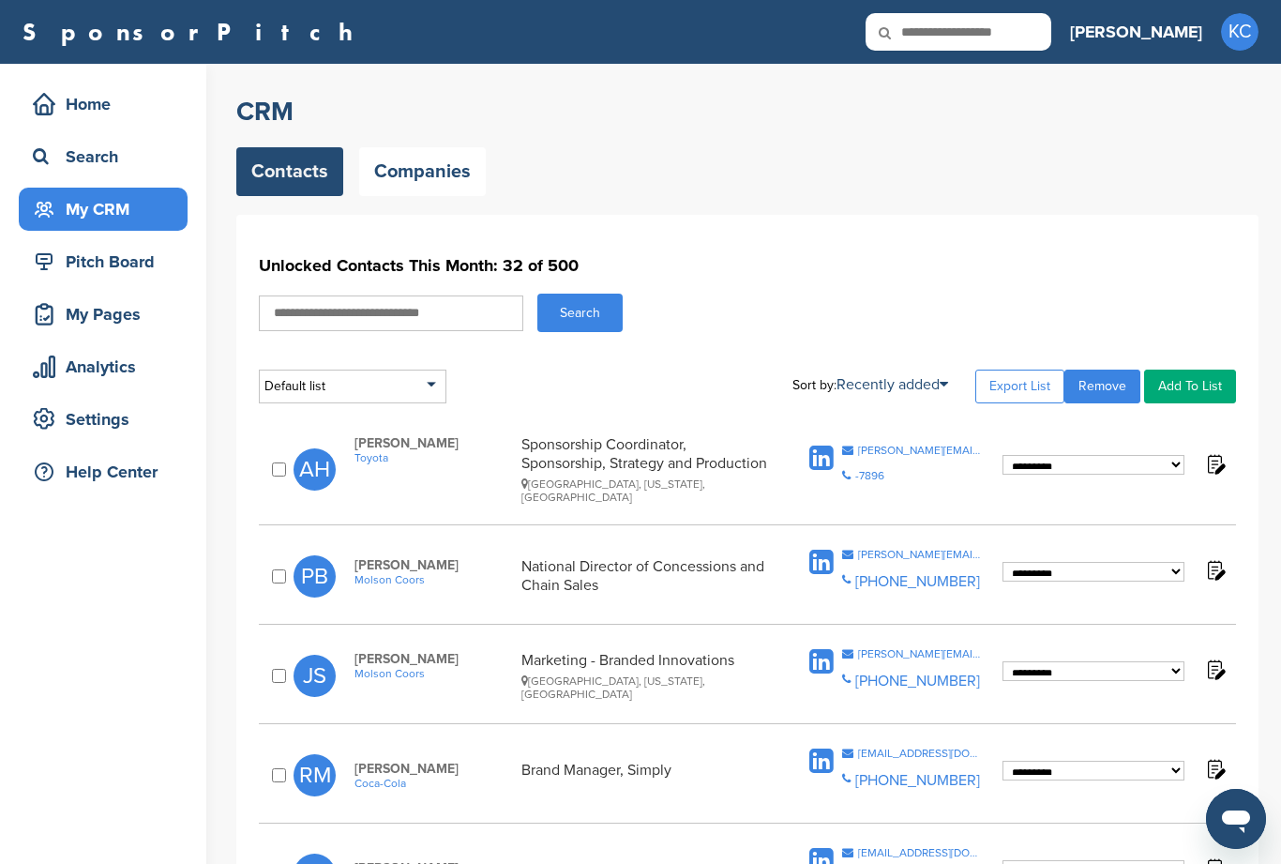
click at [385, 306] on input "text" at bounding box center [391, 313] width 264 height 36
type input "*"
type input "*****"
click at [580, 312] on button "Search" at bounding box center [579, 313] width 85 height 38
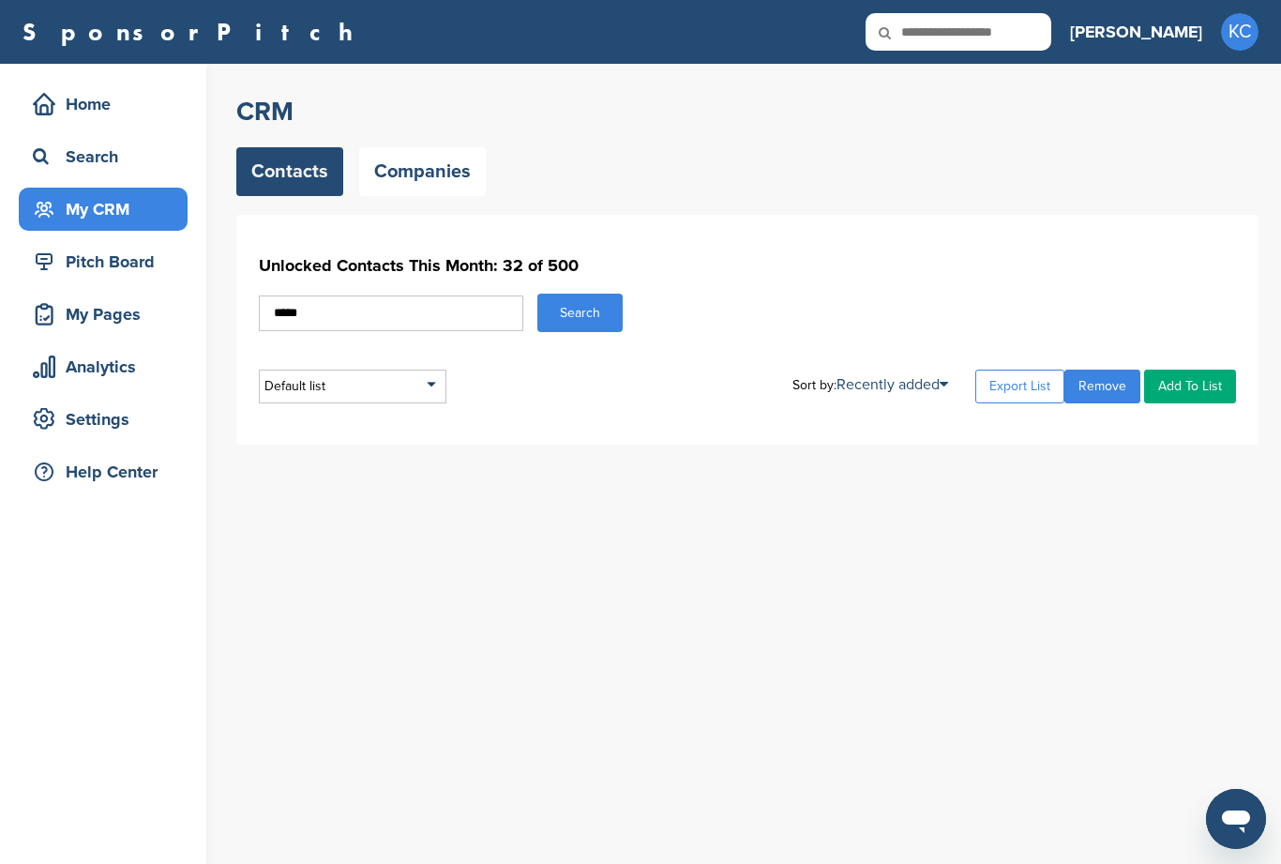
click at [384, 309] on input "*****" at bounding box center [391, 313] width 264 height 36
type input "*"
type input "*****"
click at [580, 312] on button "Search" at bounding box center [579, 313] width 85 height 38
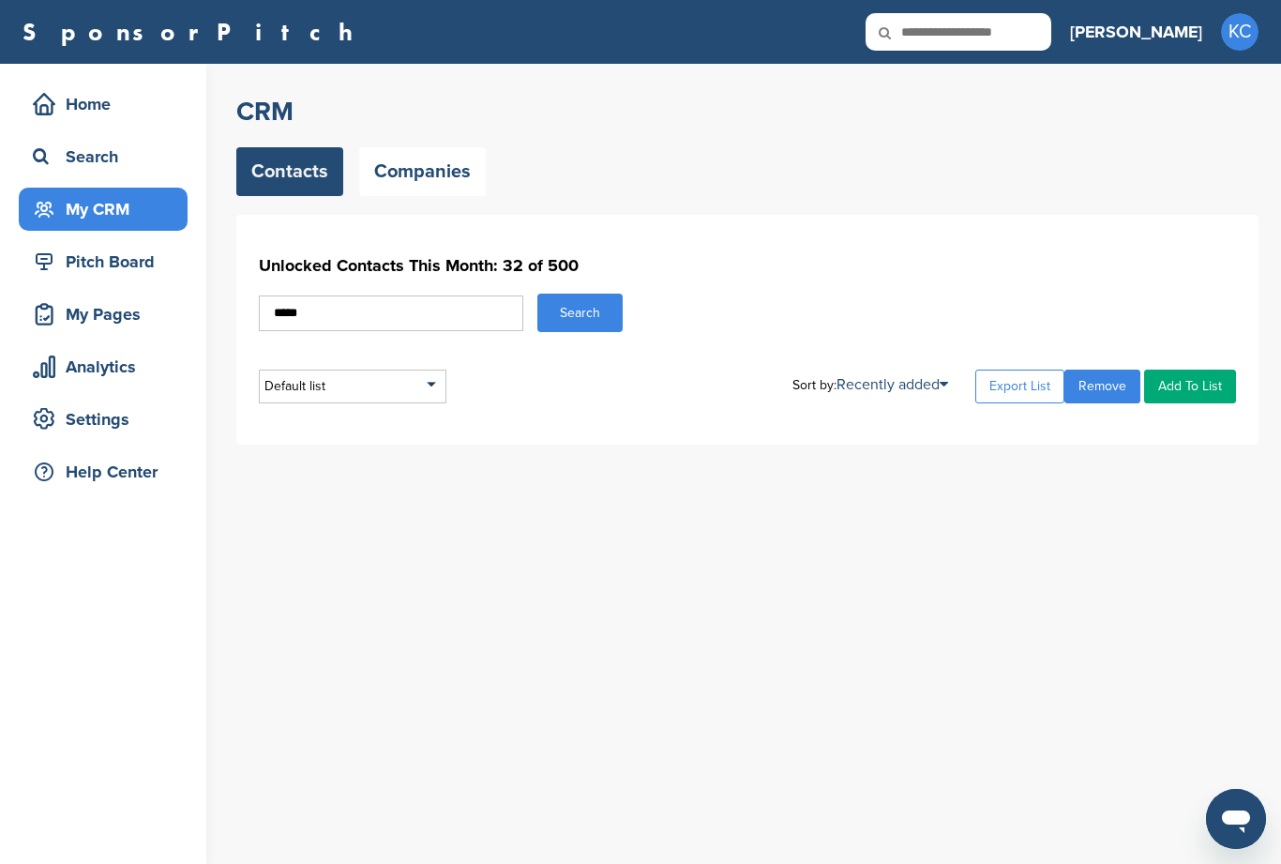
click at [427, 386] on div "Default list" at bounding box center [353, 386] width 188 height 34
click at [587, 420] on div "Unlocked Contacts This Month: 32 of 500 ***** Search Default list Default List …" at bounding box center [747, 330] width 1022 height 230
click at [406, 328] on input "*****" at bounding box center [391, 313] width 264 height 36
type input "*"
type input "*******"
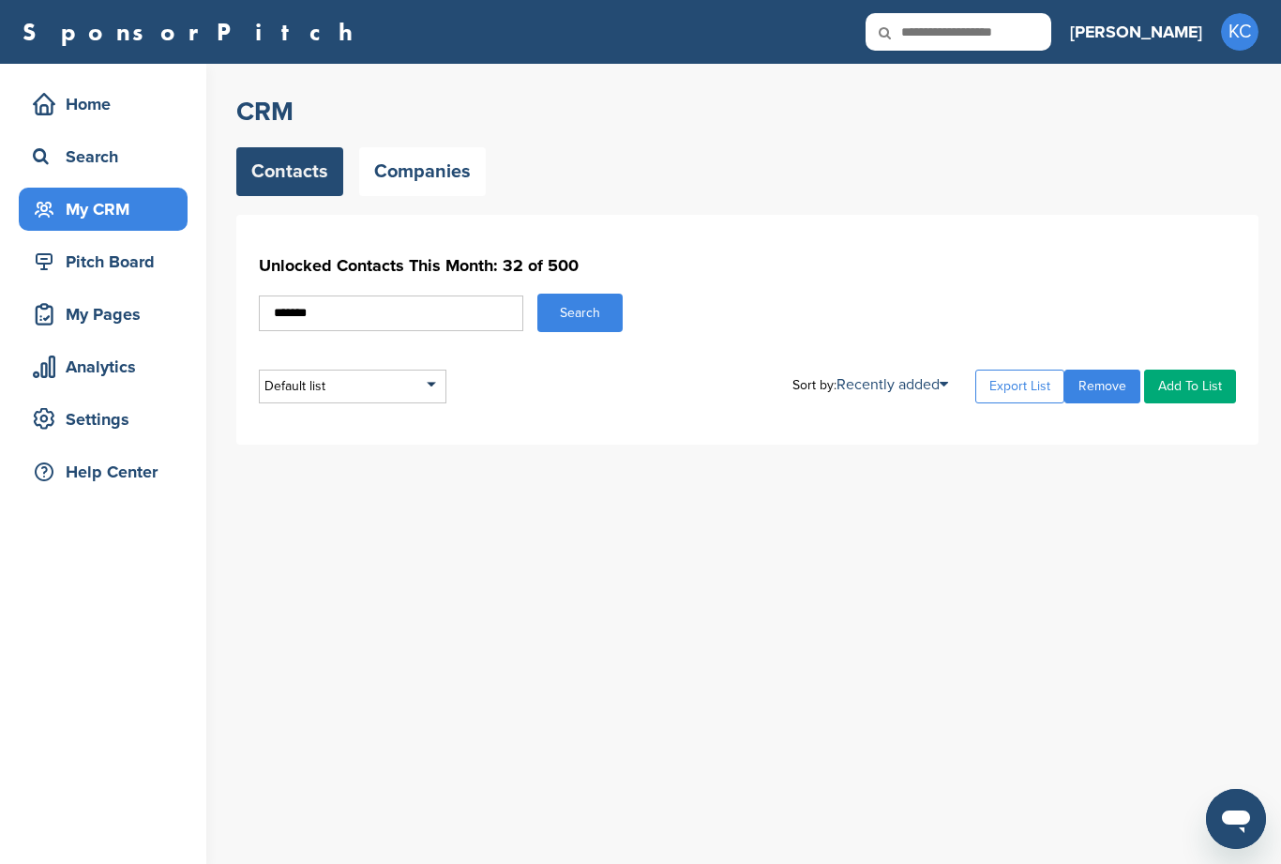
click at [580, 312] on button "Search" at bounding box center [579, 313] width 85 height 38
click at [423, 309] on input "*******" at bounding box center [391, 313] width 264 height 36
type input "*"
type input "*****"
click at [576, 309] on button "Search" at bounding box center [579, 313] width 85 height 38
